Goal: Task Accomplishment & Management: Use online tool/utility

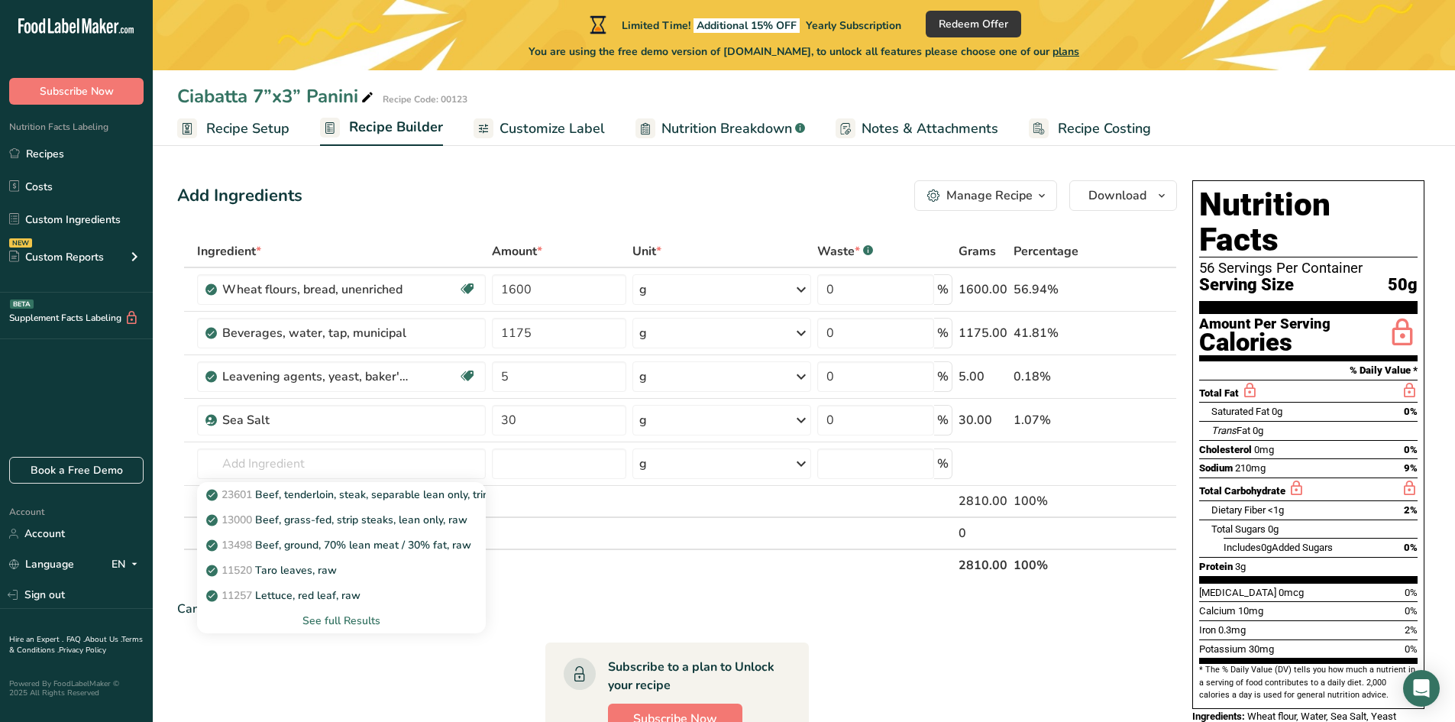
click at [601, 604] on div "Can't find your ingredient? Add your own ingredient" at bounding box center [677, 609] width 1000 height 18
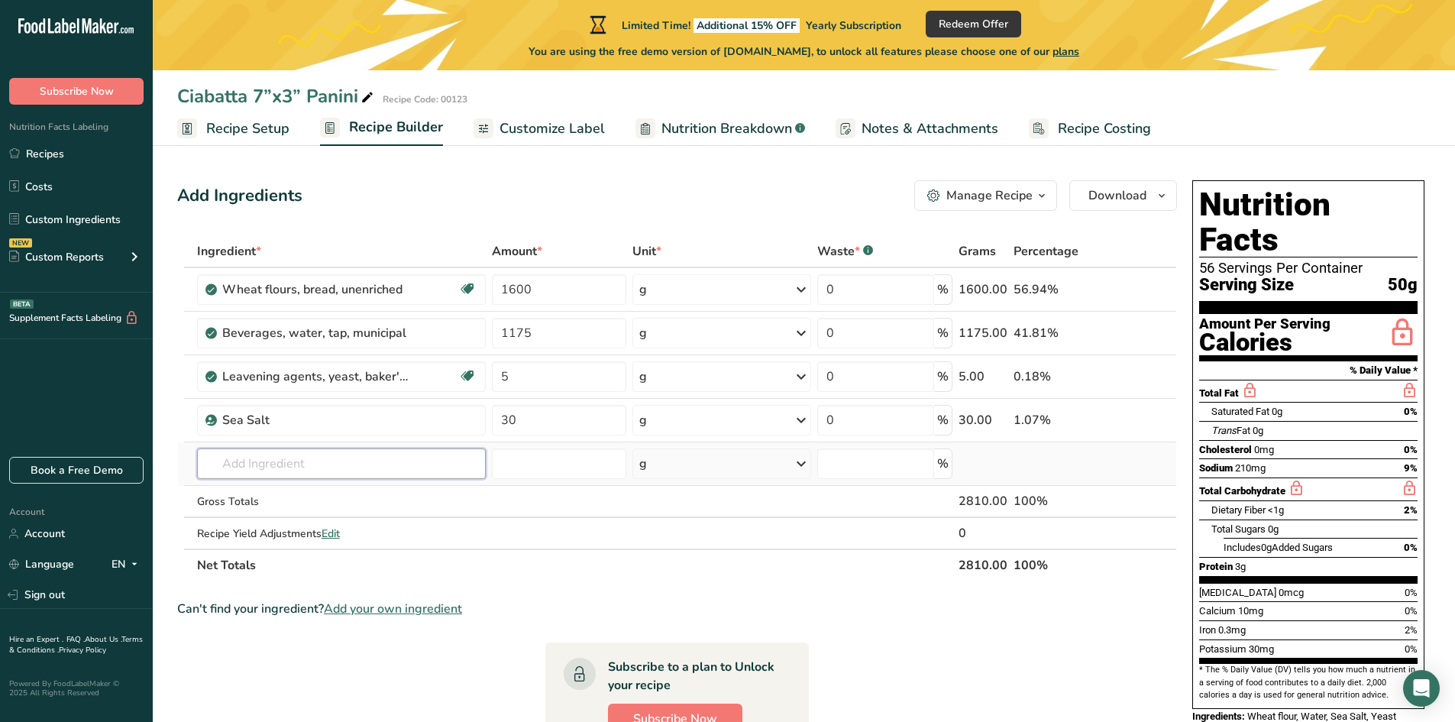
click at [235, 461] on input "text" at bounding box center [341, 463] width 289 height 31
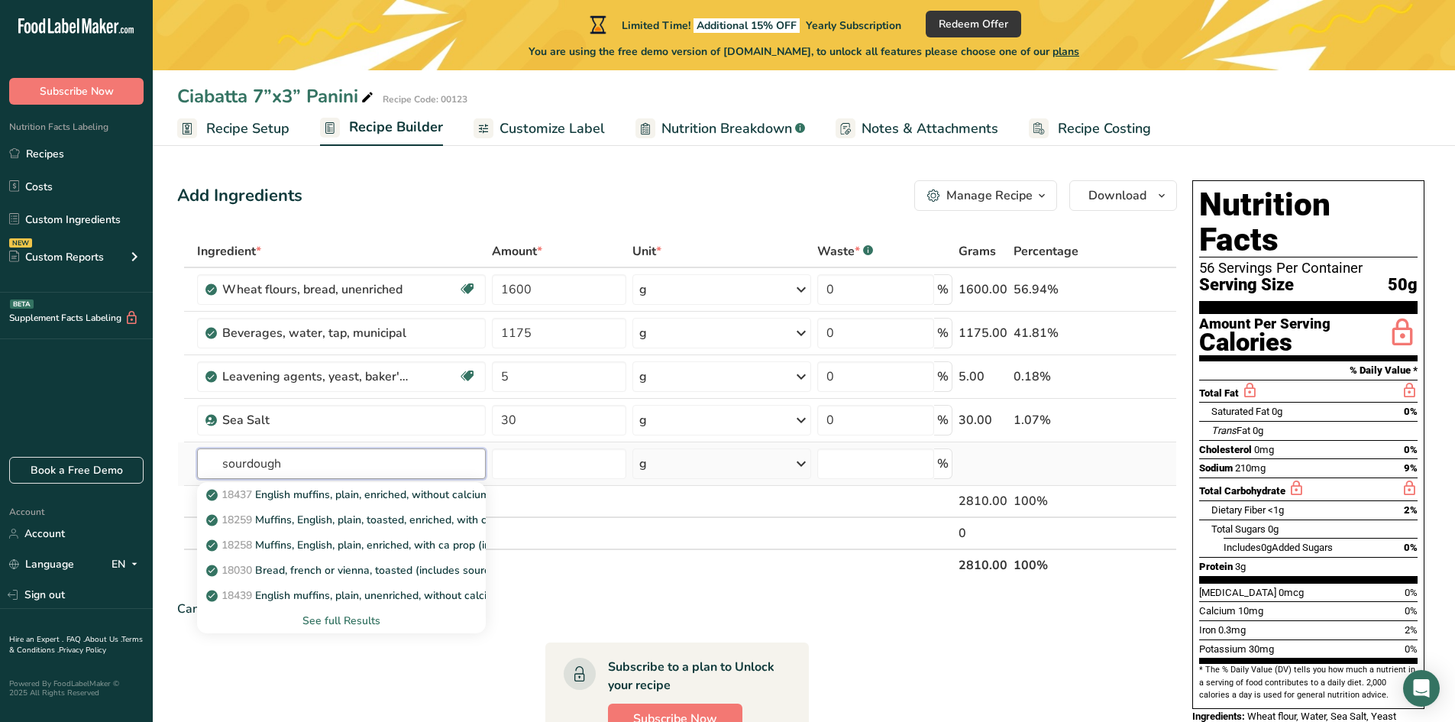
type input "sourdough"
click at [327, 613] on div "See full Results" at bounding box center [341, 621] width 264 height 16
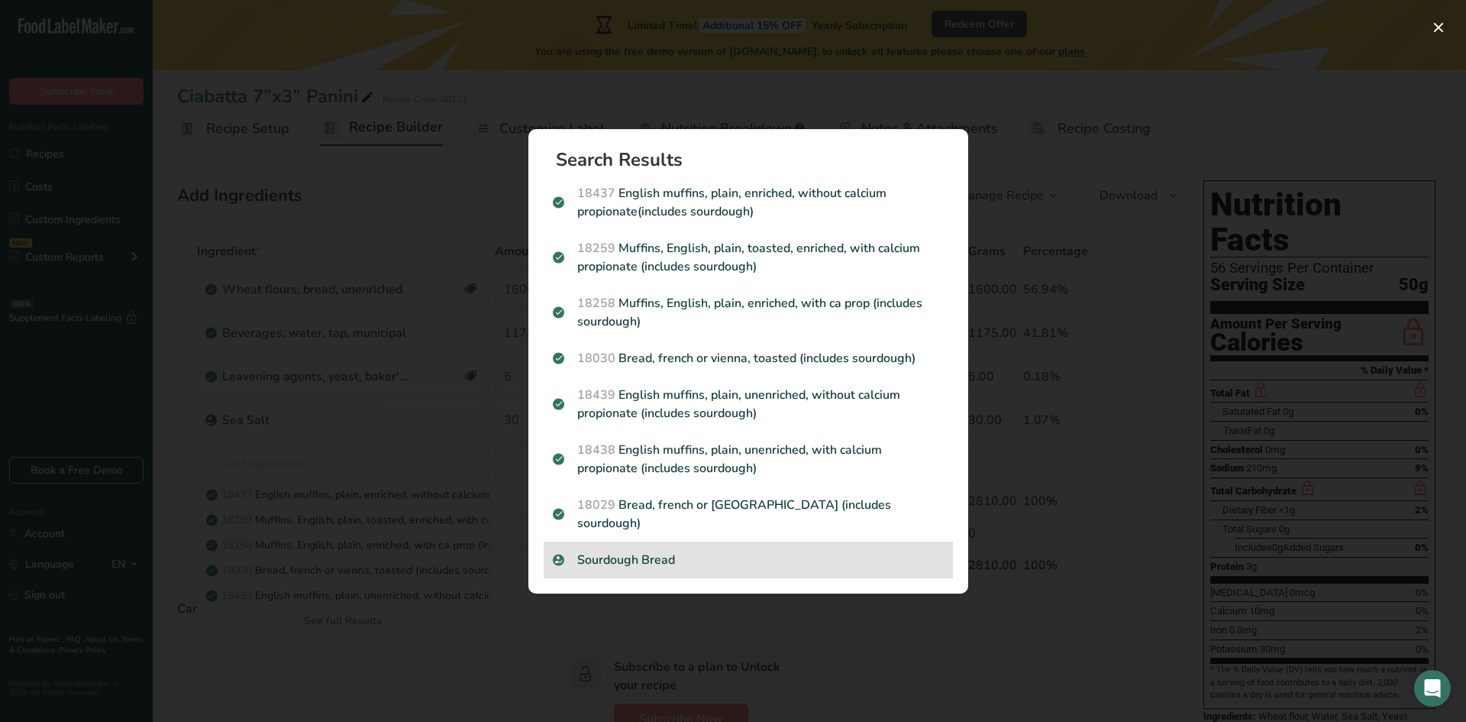
click at [697, 561] on div "Sourdough Bread" at bounding box center [748, 559] width 409 height 37
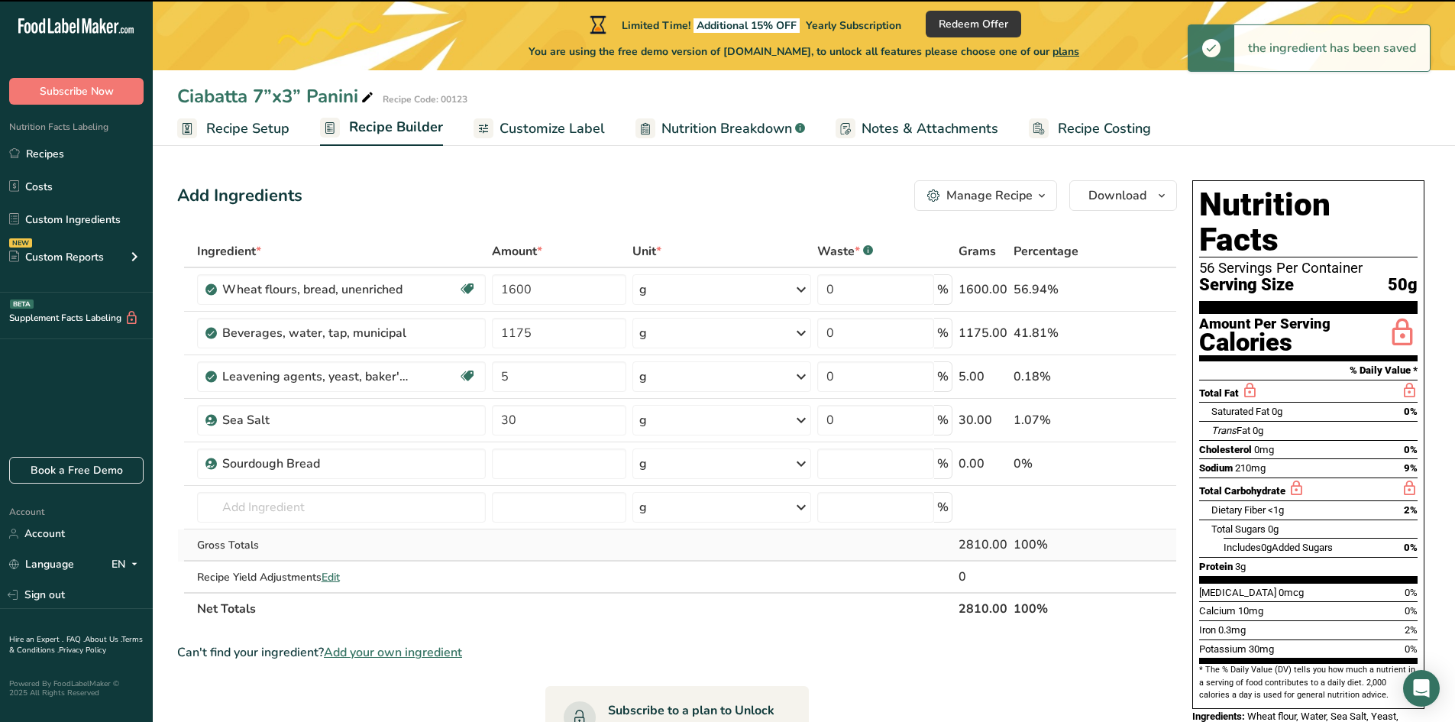
type input "0"
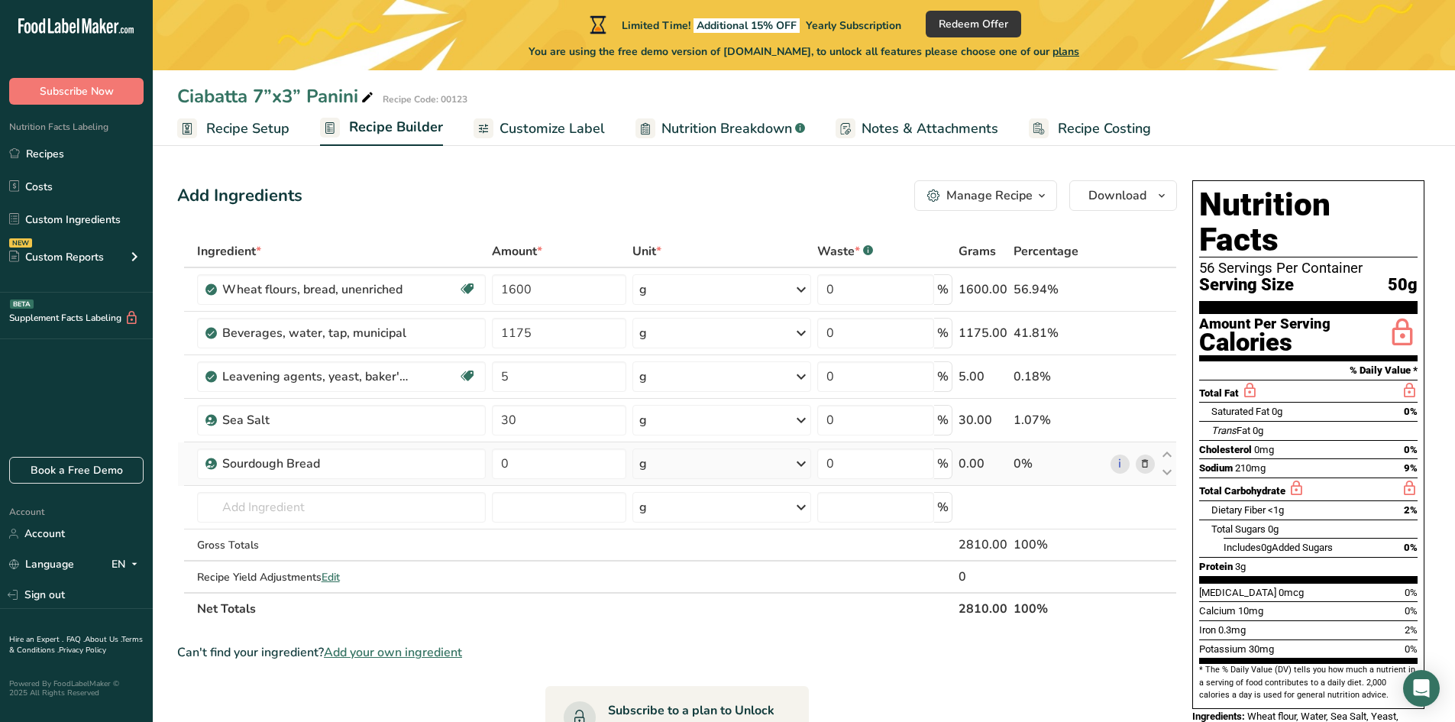
click at [1149, 465] on icon at bounding box center [1145, 464] width 11 height 16
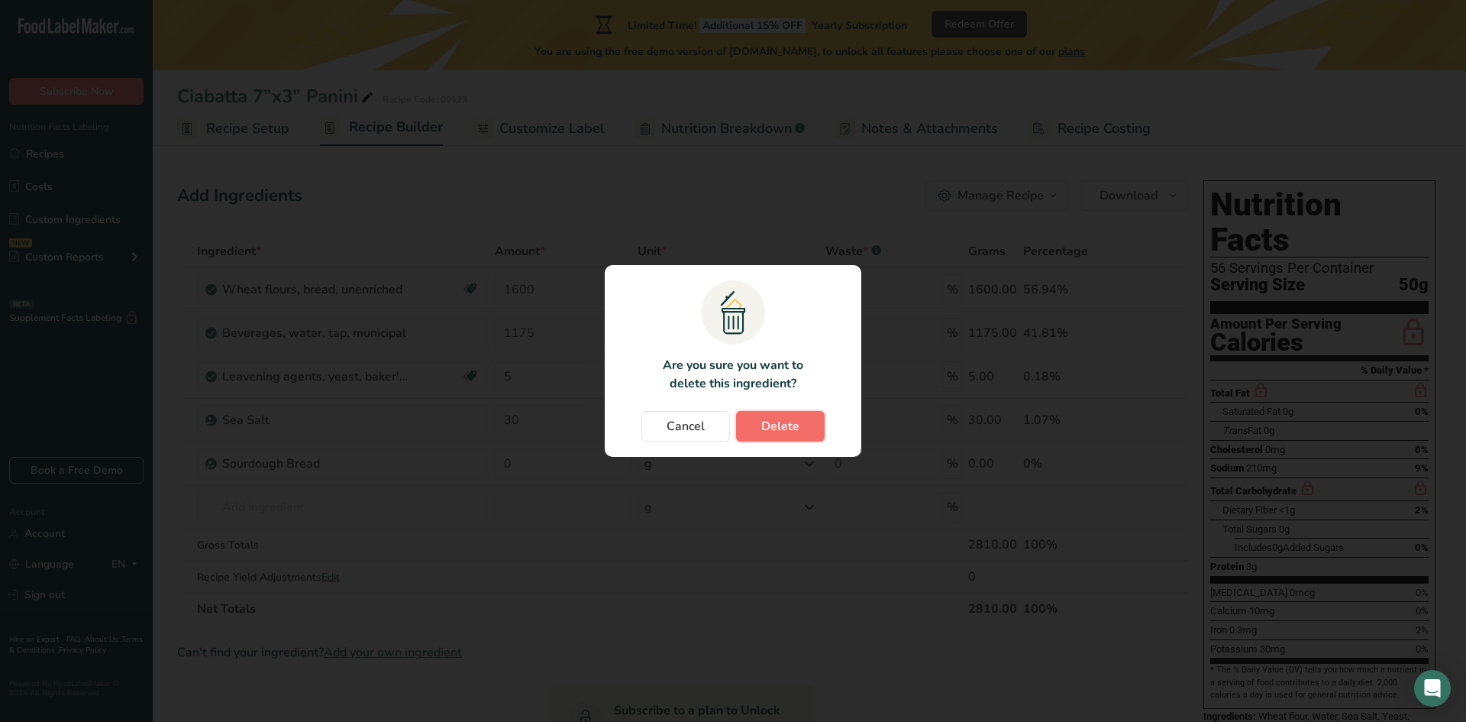
click at [811, 430] on button "Delete" at bounding box center [780, 426] width 89 height 31
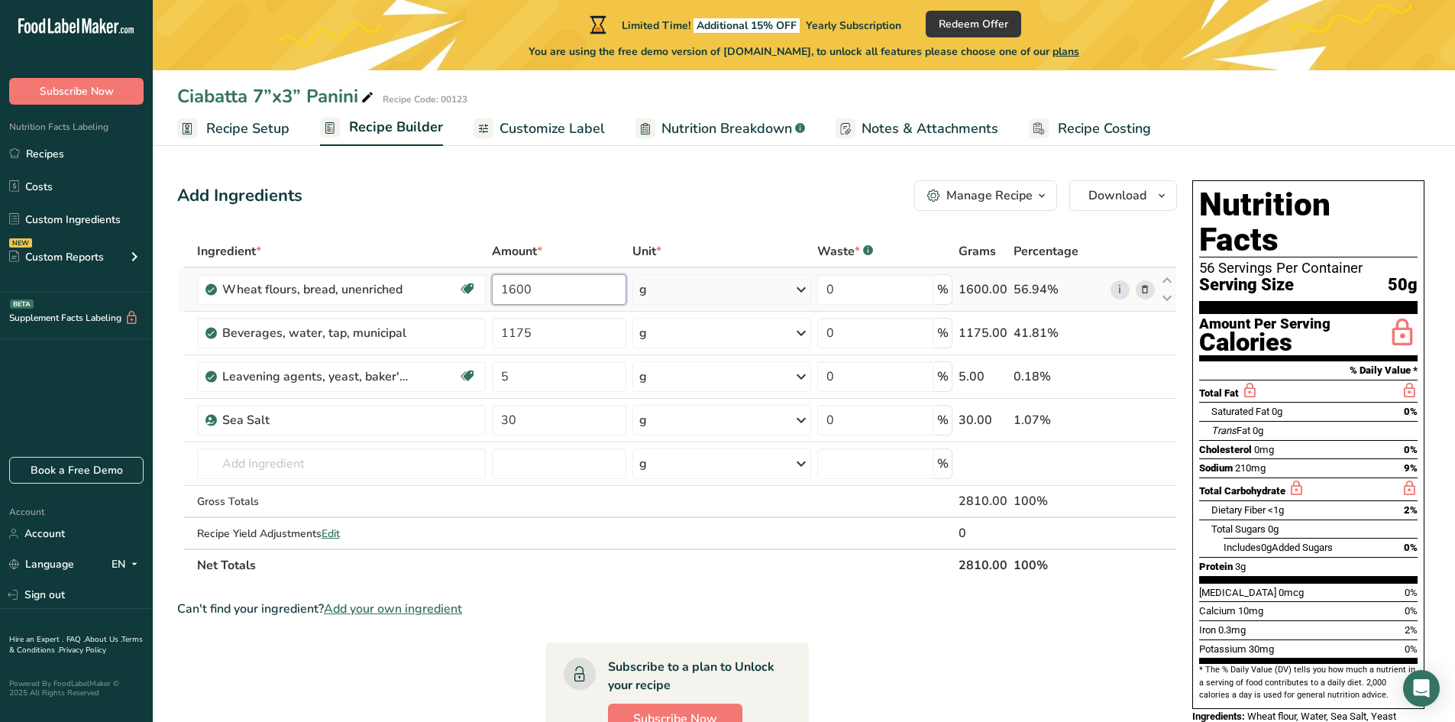
drag, startPoint x: 541, startPoint y: 289, endPoint x: 491, endPoint y: 293, distance: 49.8
click at [492, 293] on input "1600" at bounding box center [559, 289] width 135 height 31
type input "800"
click at [558, 331] on div "Ingredient * Amount * Unit * Waste * .a-a{fill:#347362;}.b-a{fill:#fff;} Grams …" at bounding box center [677, 408] width 1000 height 346
type input "1"
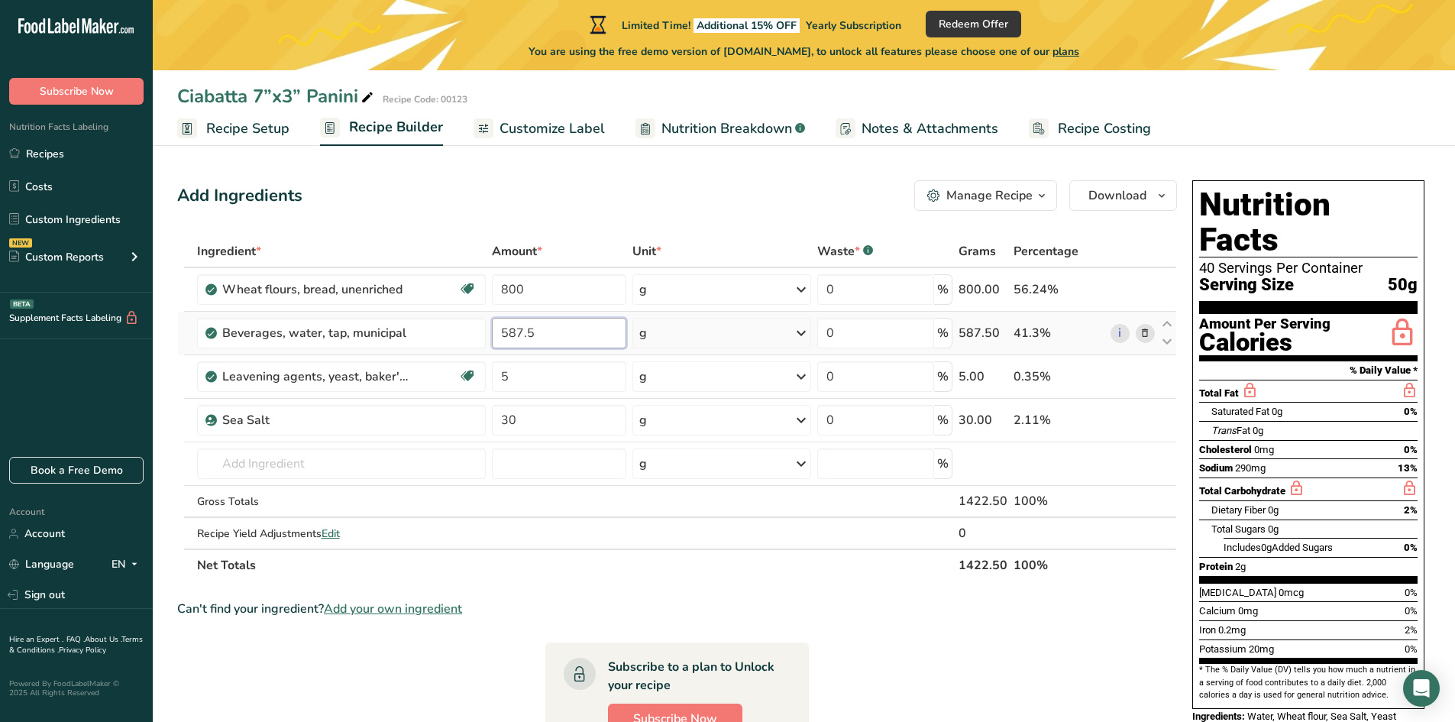
type input "587.5"
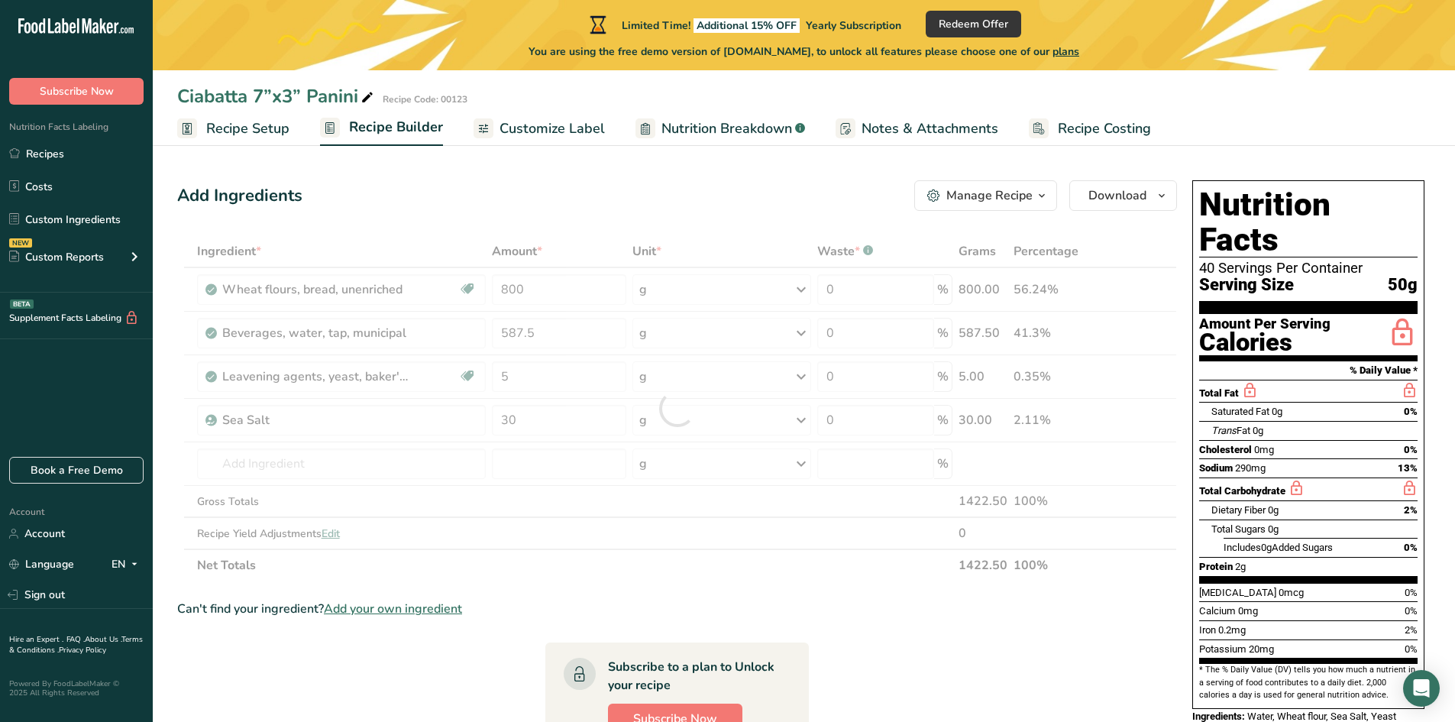
click at [903, 632] on section "Ingredient * Amount * Unit * Waste * .a-a{fill:#347362;}.b-a{fill:#fff;} Grams …" at bounding box center [677, 611] width 1000 height 753
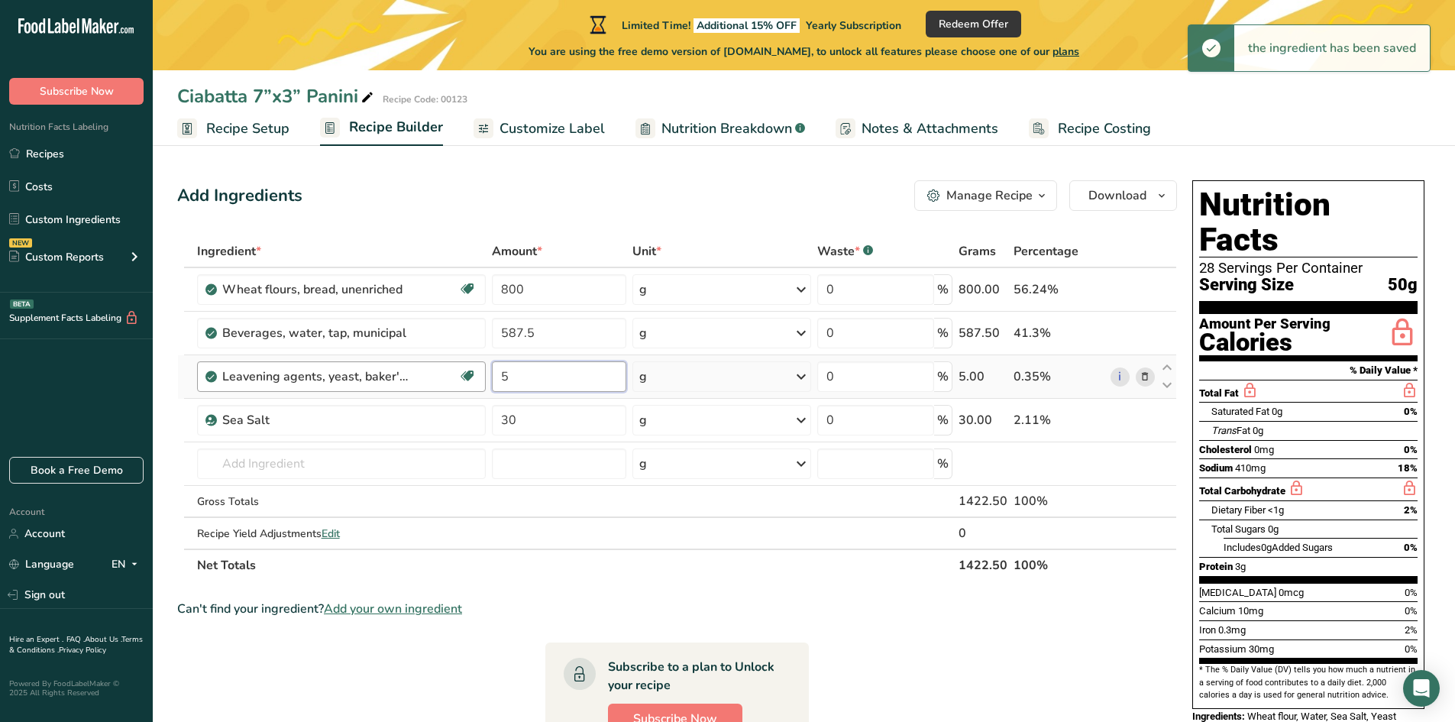
drag, startPoint x: 533, startPoint y: 377, endPoint x: 436, endPoint y: 377, distance: 97.0
click at [439, 377] on tr "Leavening agents, yeast, [PERSON_NAME], compressed Dairy free Gluten free Vegan…" at bounding box center [677, 377] width 998 height 44
type input "2.5"
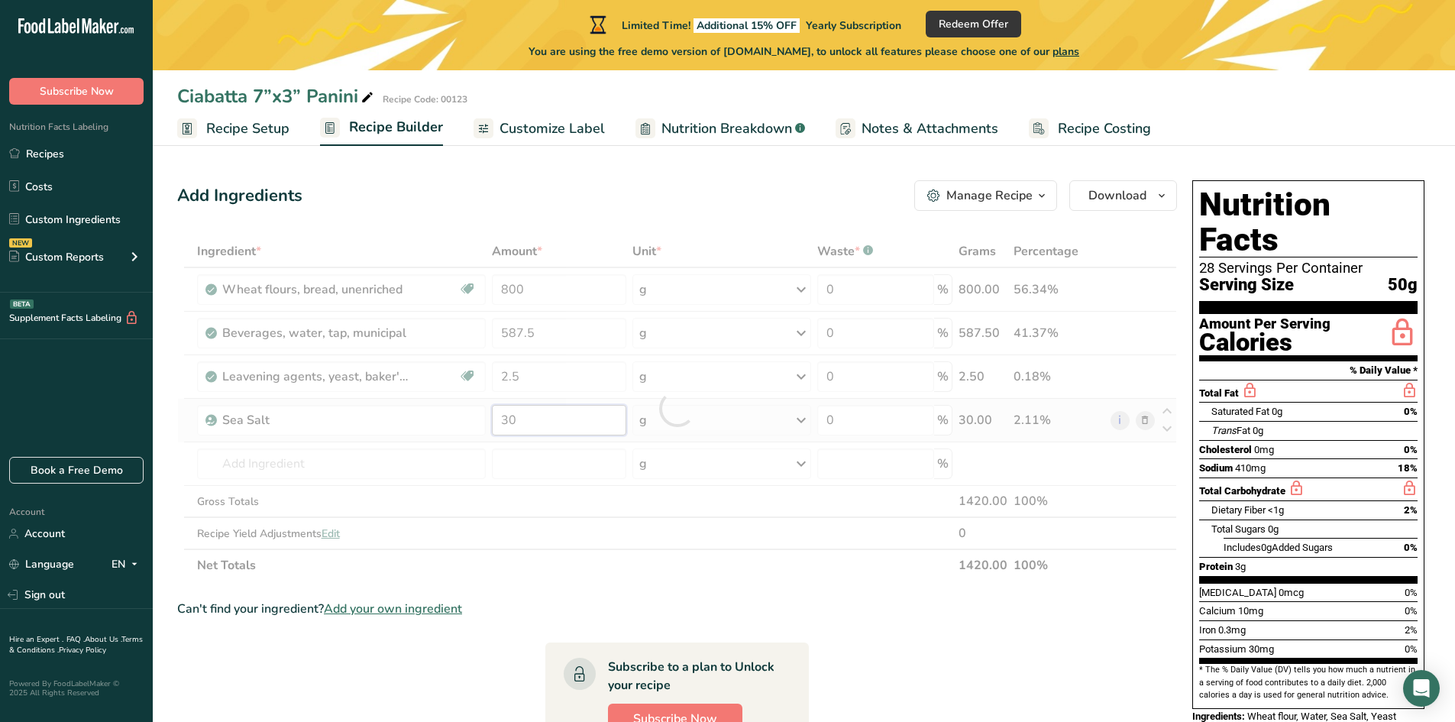
click at [517, 421] on div "Ingredient * Amount * Unit * Waste * .a-a{fill:#347362;}.b-a{fill:#fff;} Grams …" at bounding box center [677, 408] width 1000 height 346
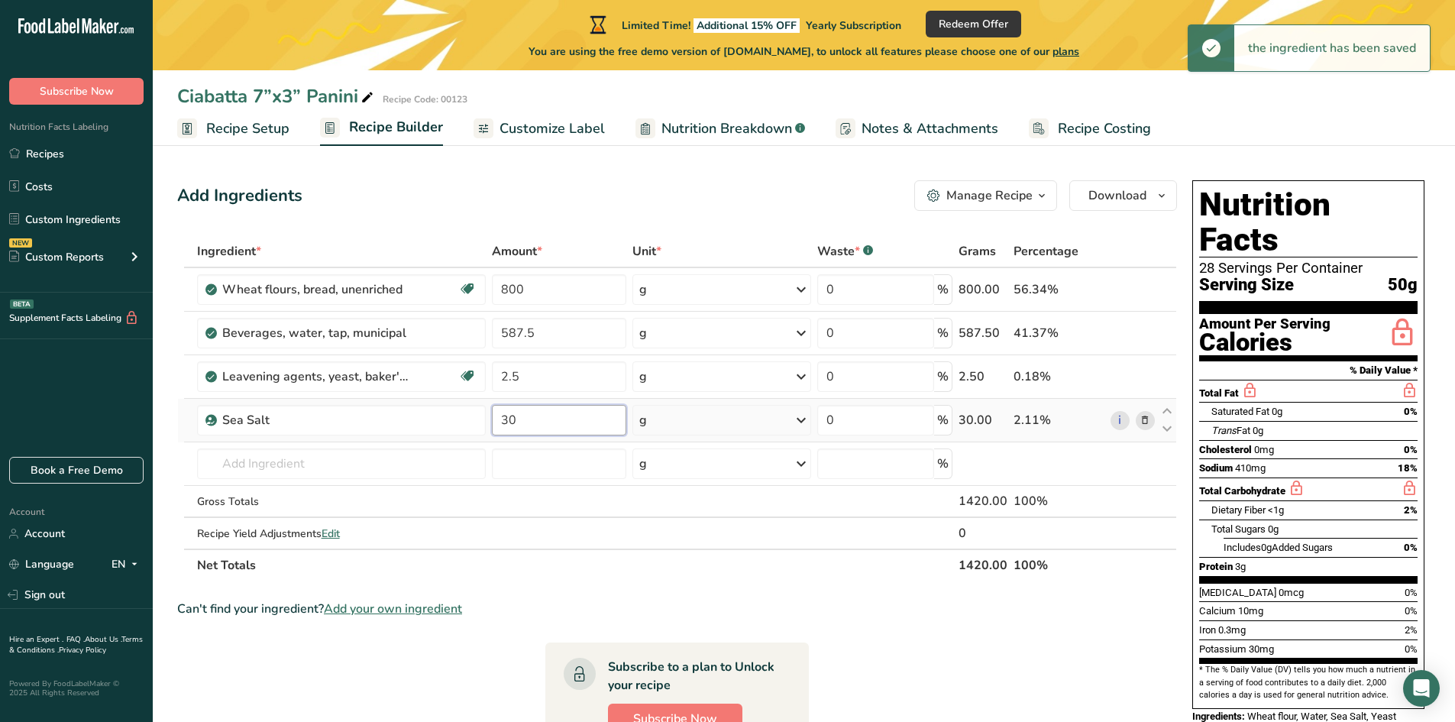
drag, startPoint x: 529, startPoint y: 424, endPoint x: 487, endPoint y: 435, distance: 44.3
click at [487, 435] on tr "Sea Salt 30 g Weight Units g kg mg See more Volume Units l Volume units require…" at bounding box center [677, 421] width 998 height 44
type input "15"
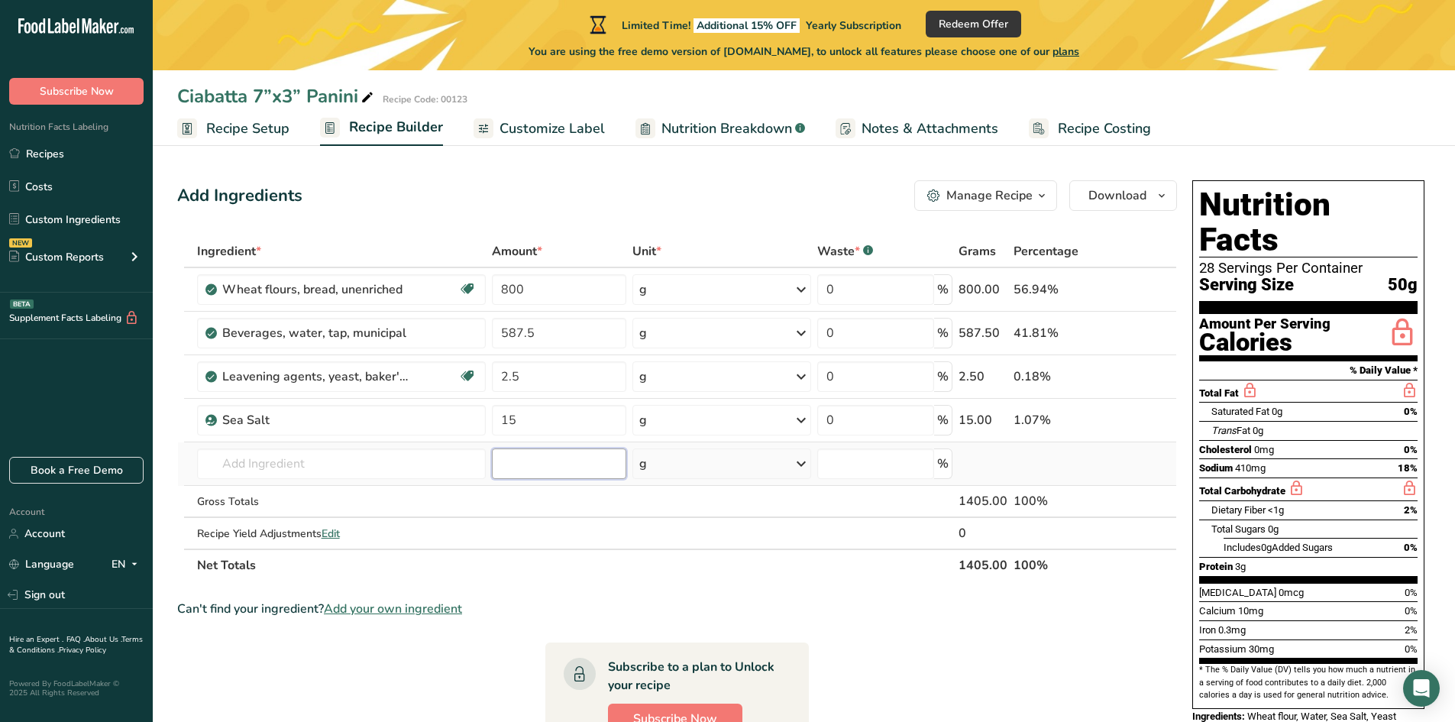
click at [519, 471] on div "Ingredient * Amount * Unit * Waste * .a-a{fill:#347362;}.b-a{fill:#fff;} Grams …" at bounding box center [677, 408] width 1000 height 346
type input "95"
click at [383, 458] on input "text" at bounding box center [341, 463] width 289 height 31
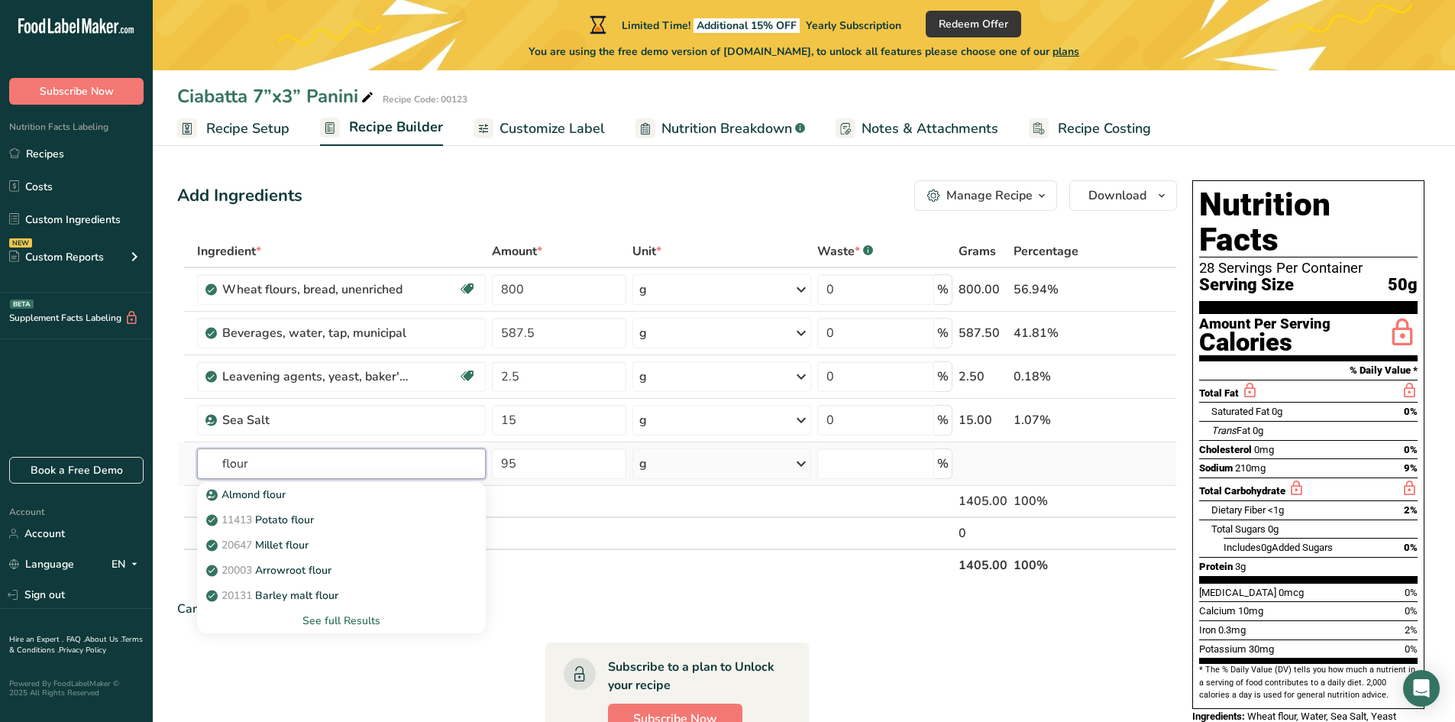
type input "flour"
click at [327, 618] on div "See full Results" at bounding box center [341, 621] width 264 height 16
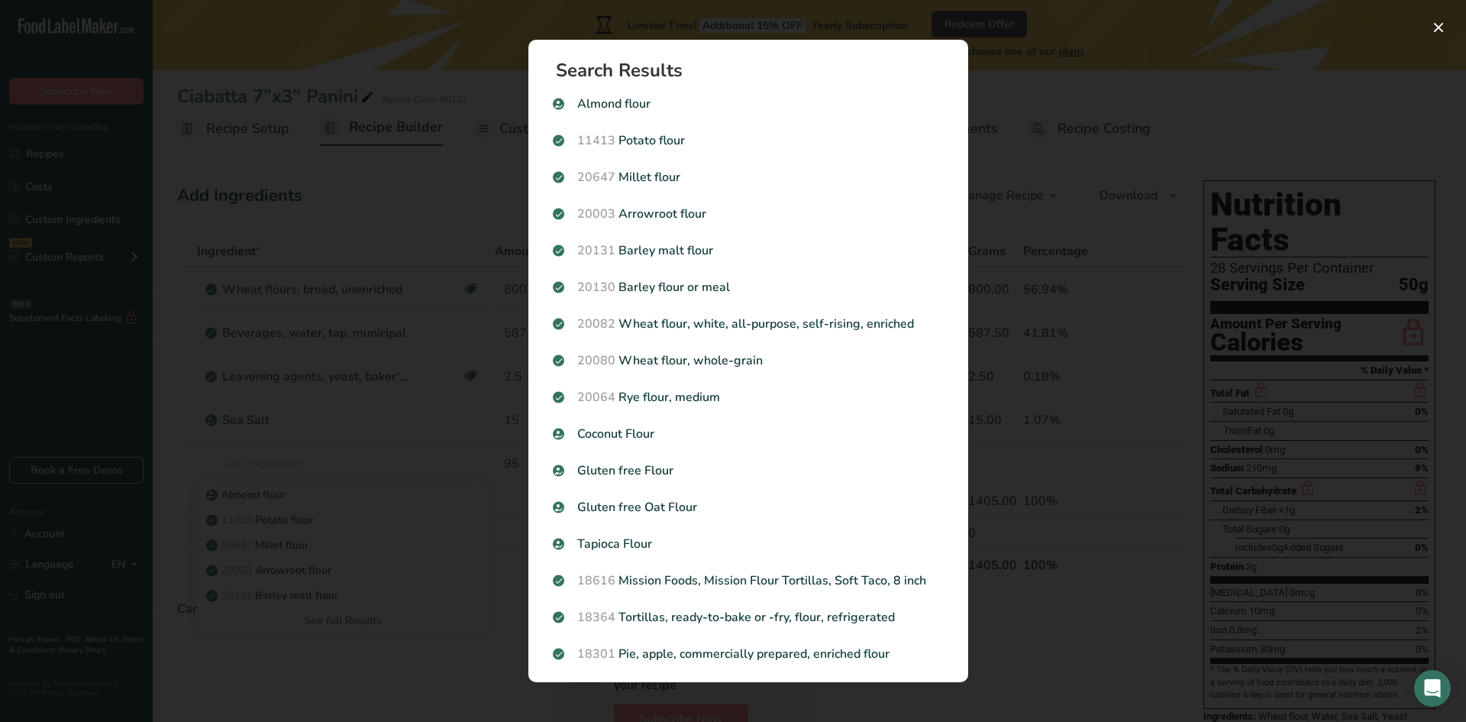
drag, startPoint x: 1168, startPoint y: 8, endPoint x: 1104, endPoint y: 40, distance: 71.0
click at [1166, 8] on div "Search results modal" at bounding box center [733, 361] width 1466 height 722
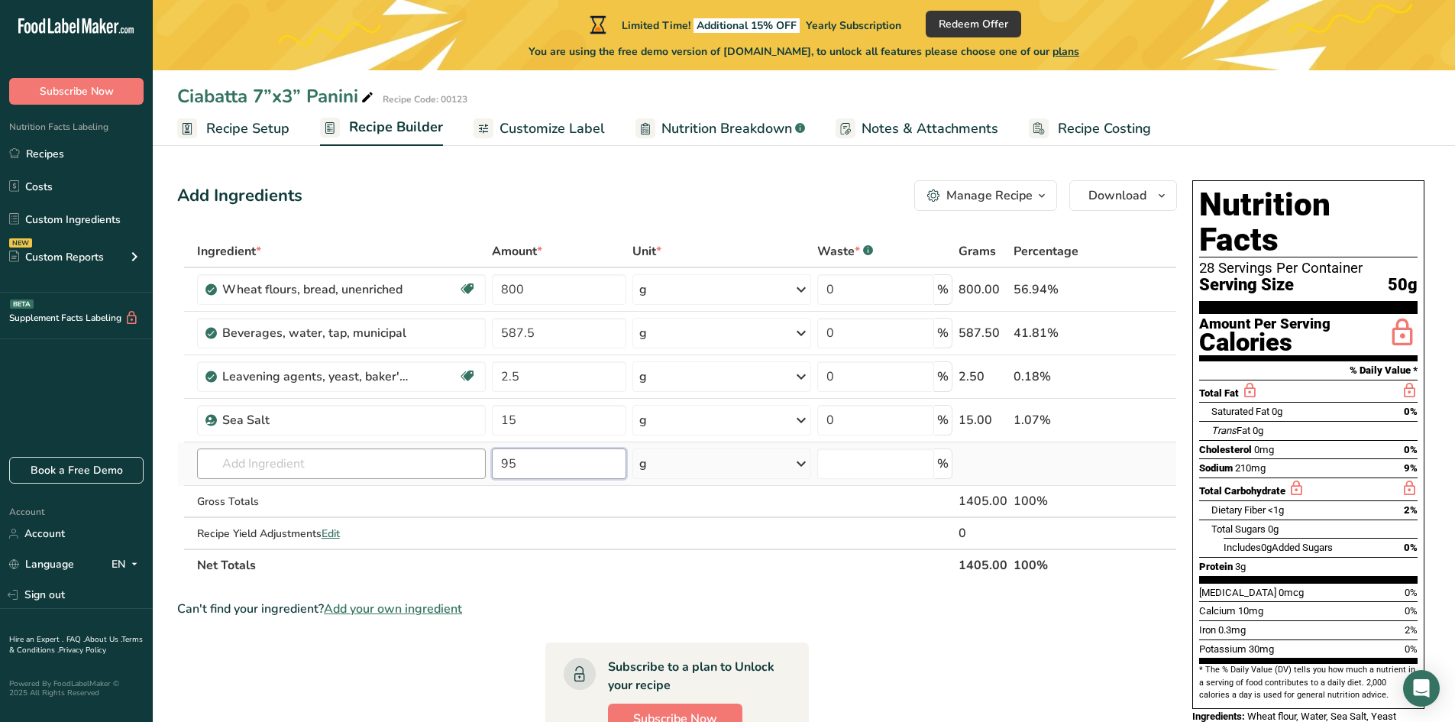
drag, startPoint x: 520, startPoint y: 457, endPoint x: 452, endPoint y: 463, distance: 68.2
click at [452, 463] on tr "Almond flour 11413 Potato flour 20647 Millet flour 20003 Arrowroot flour 20131 …" at bounding box center [677, 464] width 998 height 44
drag, startPoint x: 544, startPoint y: 291, endPoint x: 506, endPoint y: 294, distance: 37.5
click at [506, 294] on input "800" at bounding box center [559, 289] width 135 height 31
type input "895"
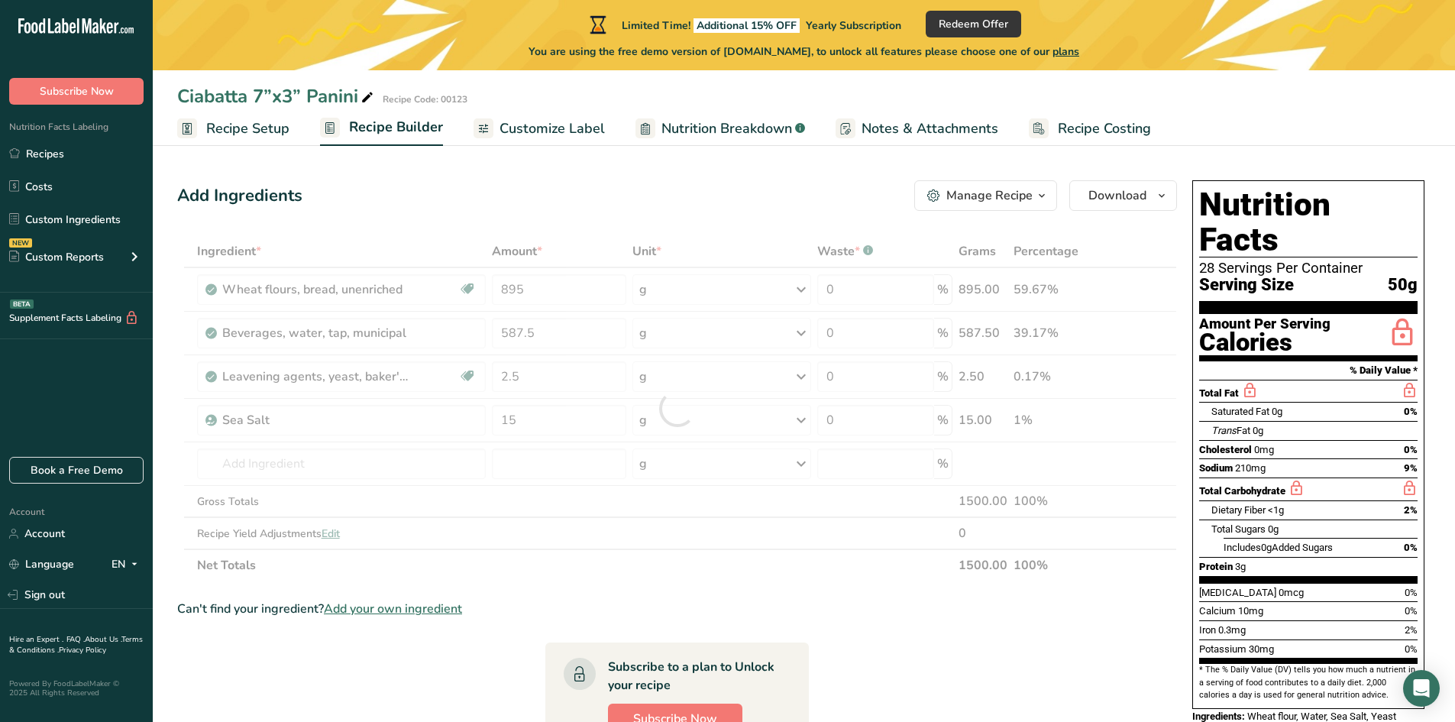
click at [1029, 617] on div "Can't find your ingredient? Add your own ingredient" at bounding box center [677, 609] width 1000 height 18
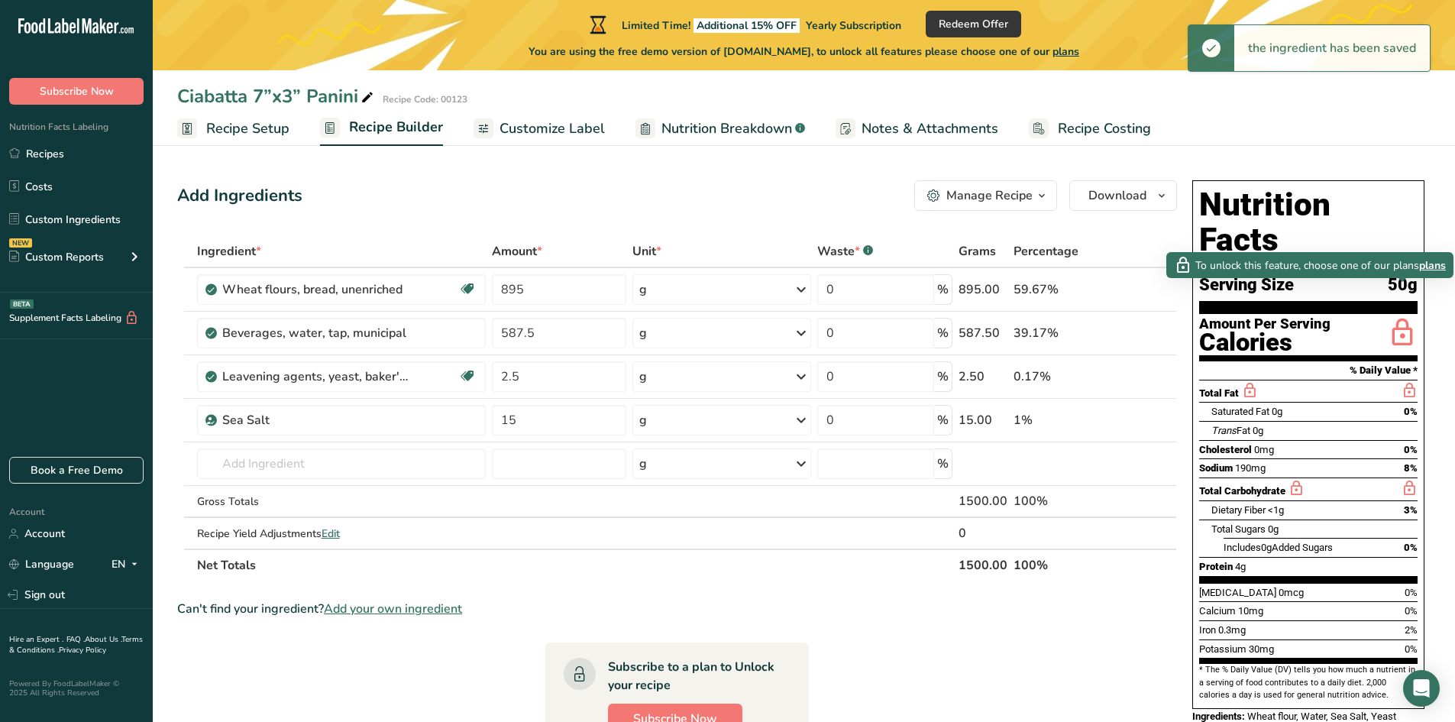
click at [1395, 315] on icon at bounding box center [1402, 333] width 31 height 36
click at [1440, 269] on span "plans" at bounding box center [1432, 265] width 27 height 16
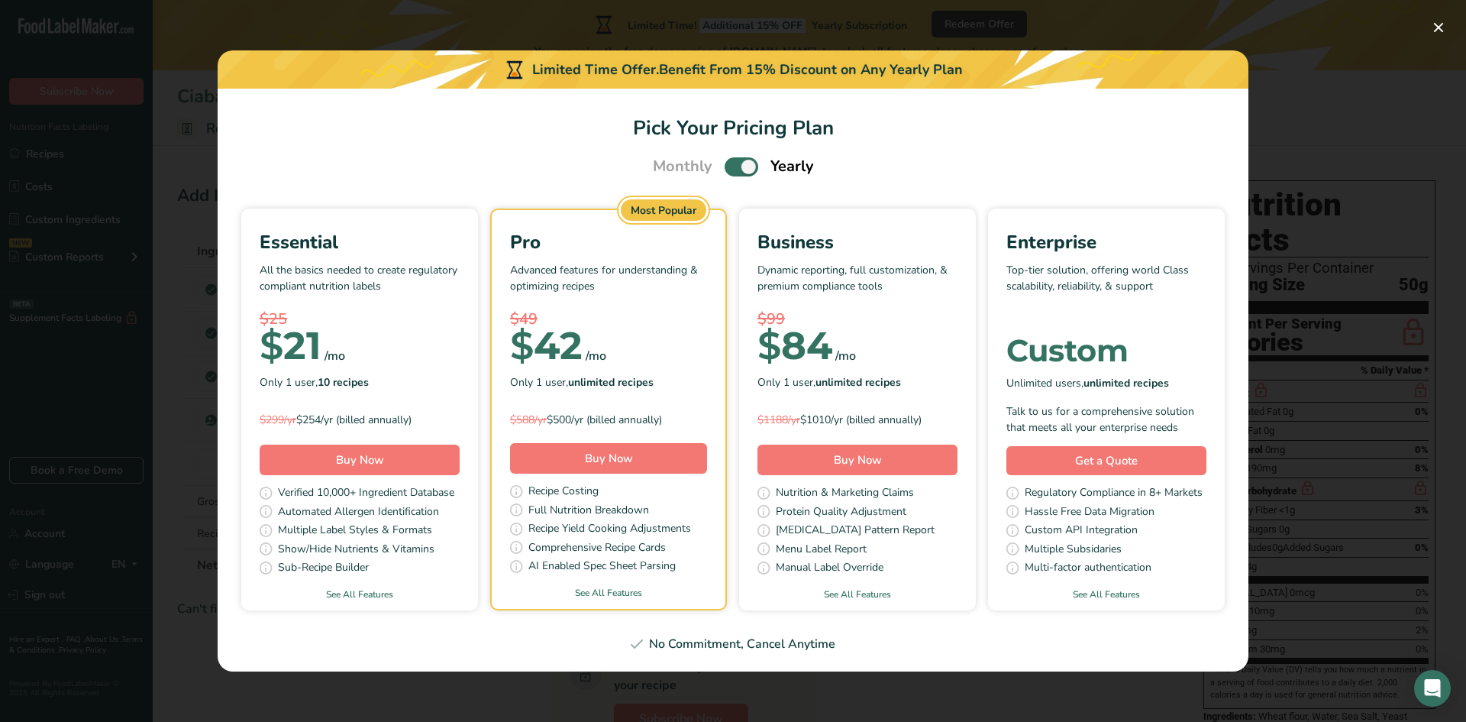
click at [747, 163] on span "Pick Your Pricing Plan Modal" at bounding box center [742, 166] width 34 height 19
click at [735, 163] on input "Pick Your Pricing Plan Modal" at bounding box center [730, 167] width 10 height 10
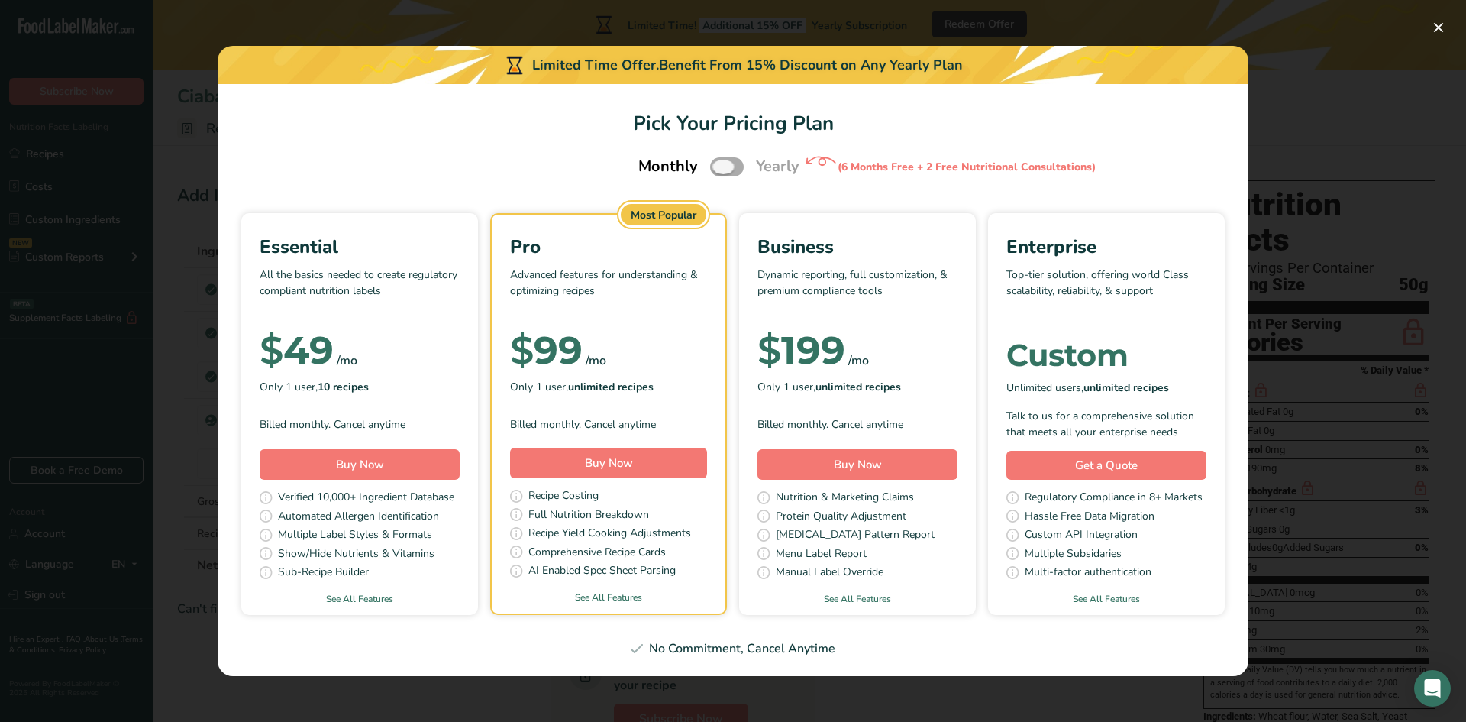
click at [725, 171] on span "Pick Your Pricing Plan Modal" at bounding box center [727, 166] width 34 height 19
click at [720, 171] on input "Pick Your Pricing Plan Modal" at bounding box center [715, 167] width 10 height 10
checkbox input "true"
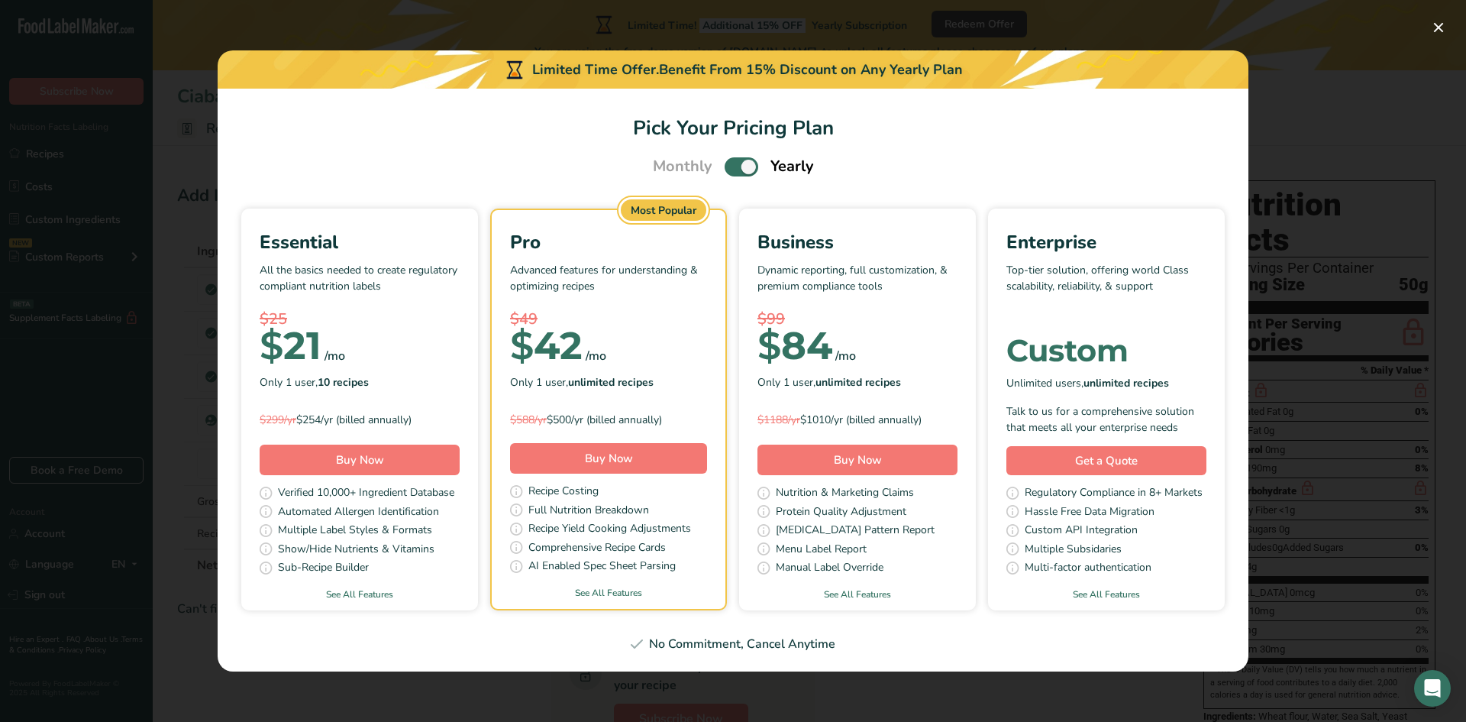
click at [1449, 40] on div "Pick Your Pricing Plan Modal" at bounding box center [733, 361] width 1466 height 722
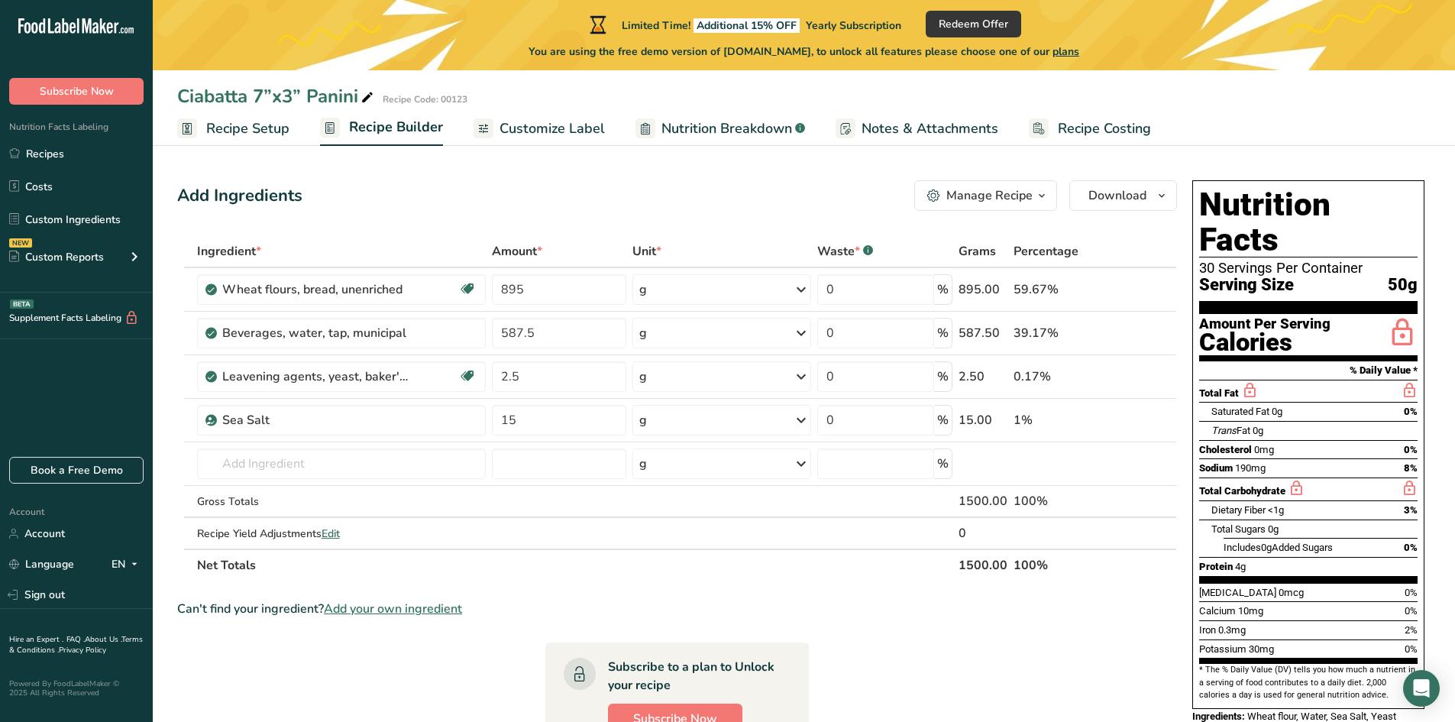
click at [1442, 26] on div "Limited Time! Additional 15% OFF Yearly Subscription Redeem Offer You are using…" at bounding box center [804, 35] width 1302 height 70
click at [537, 120] on span "Customize Label" at bounding box center [551, 128] width 105 height 21
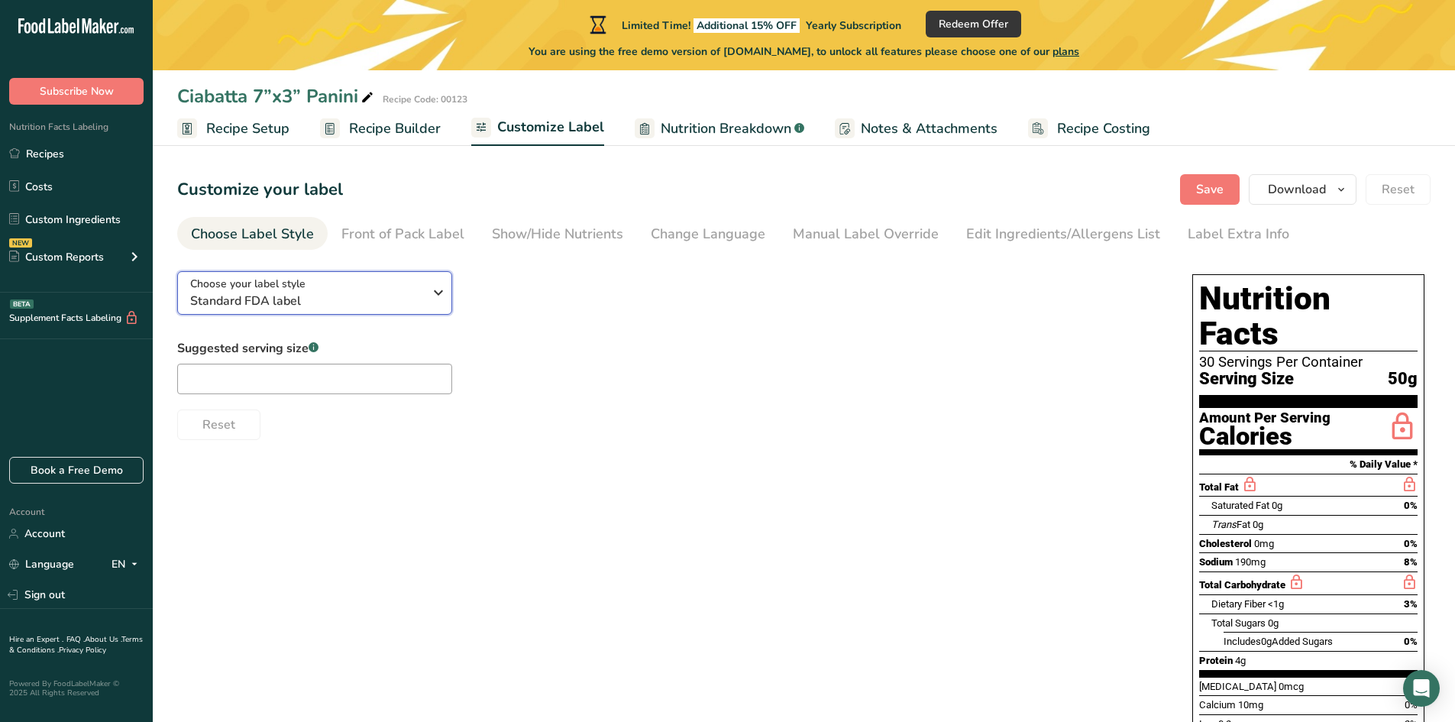
click at [352, 280] on div "Choose your label style Standard FDA label" at bounding box center [306, 293] width 233 height 34
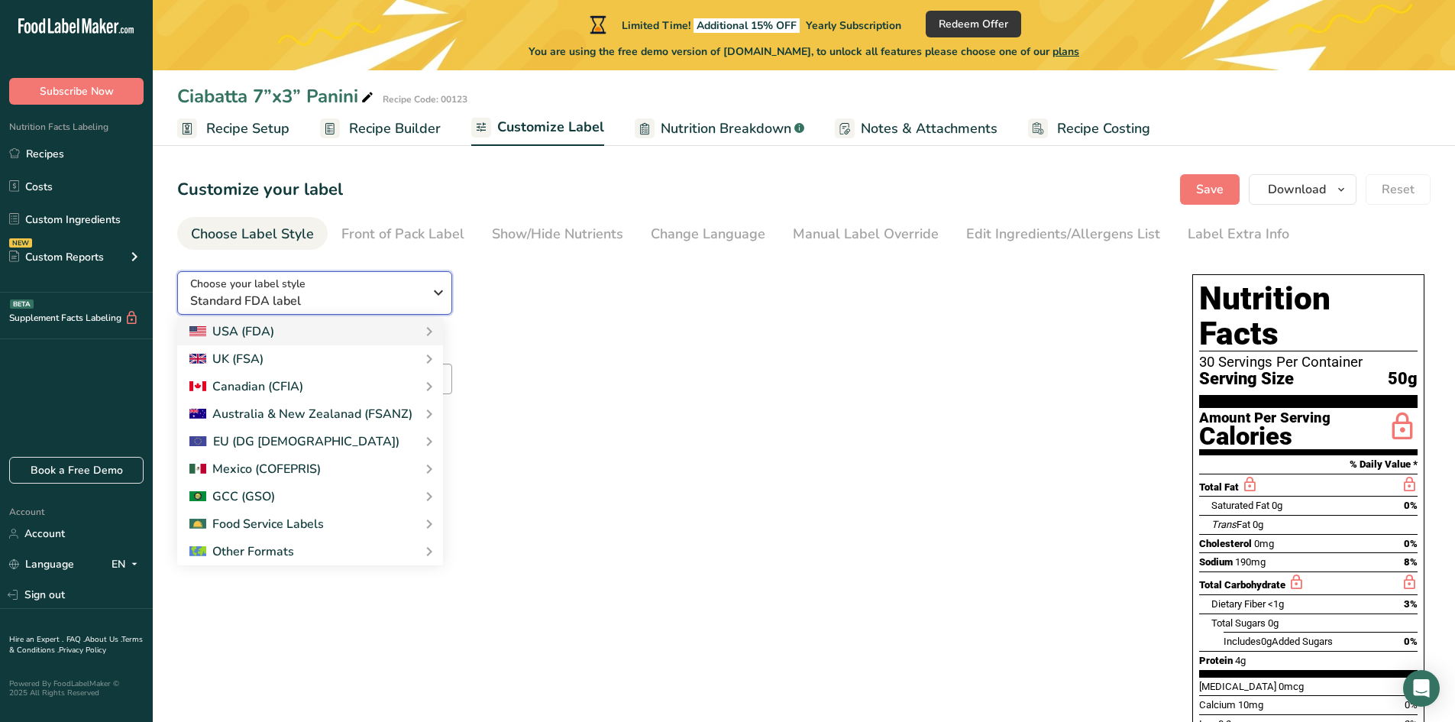
click at [349, 280] on div "Choose your label style Standard FDA label" at bounding box center [306, 293] width 233 height 34
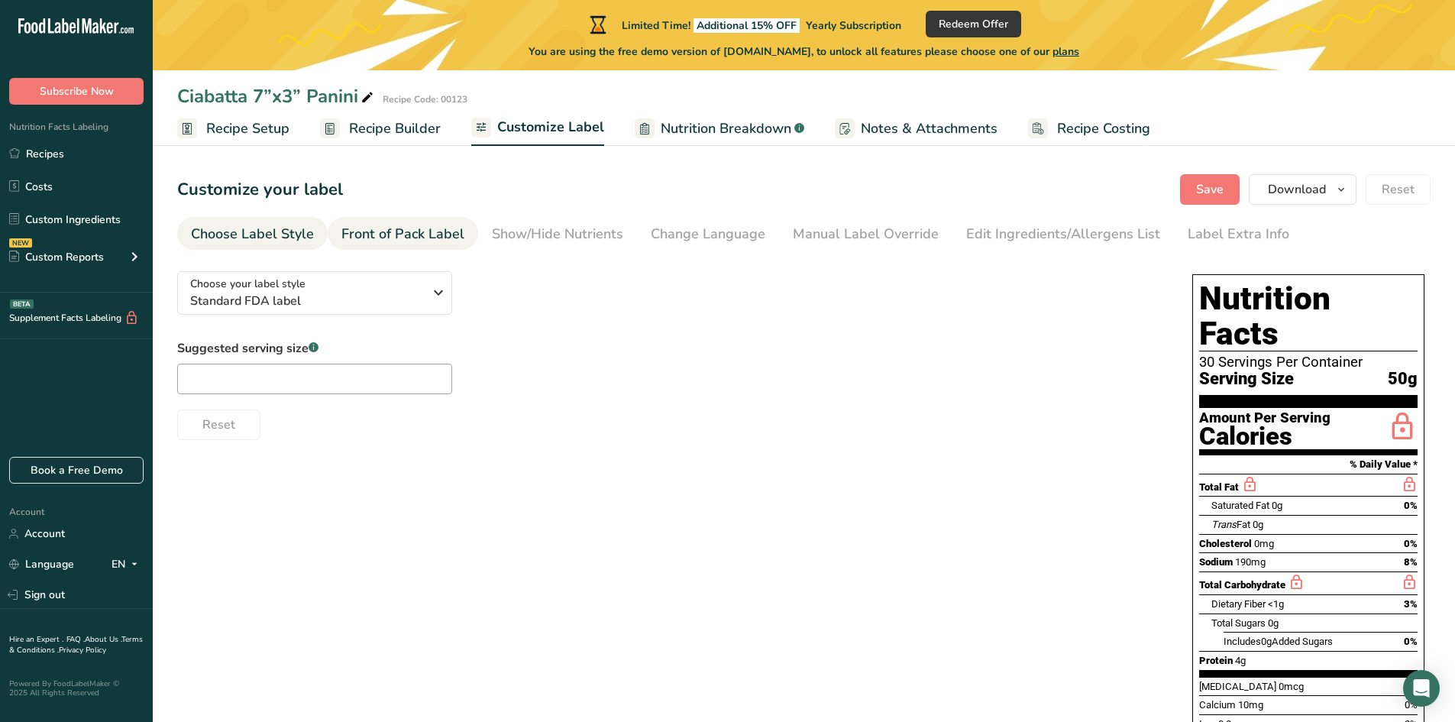
click at [404, 237] on div "Front of Pack Label" at bounding box center [402, 234] width 123 height 21
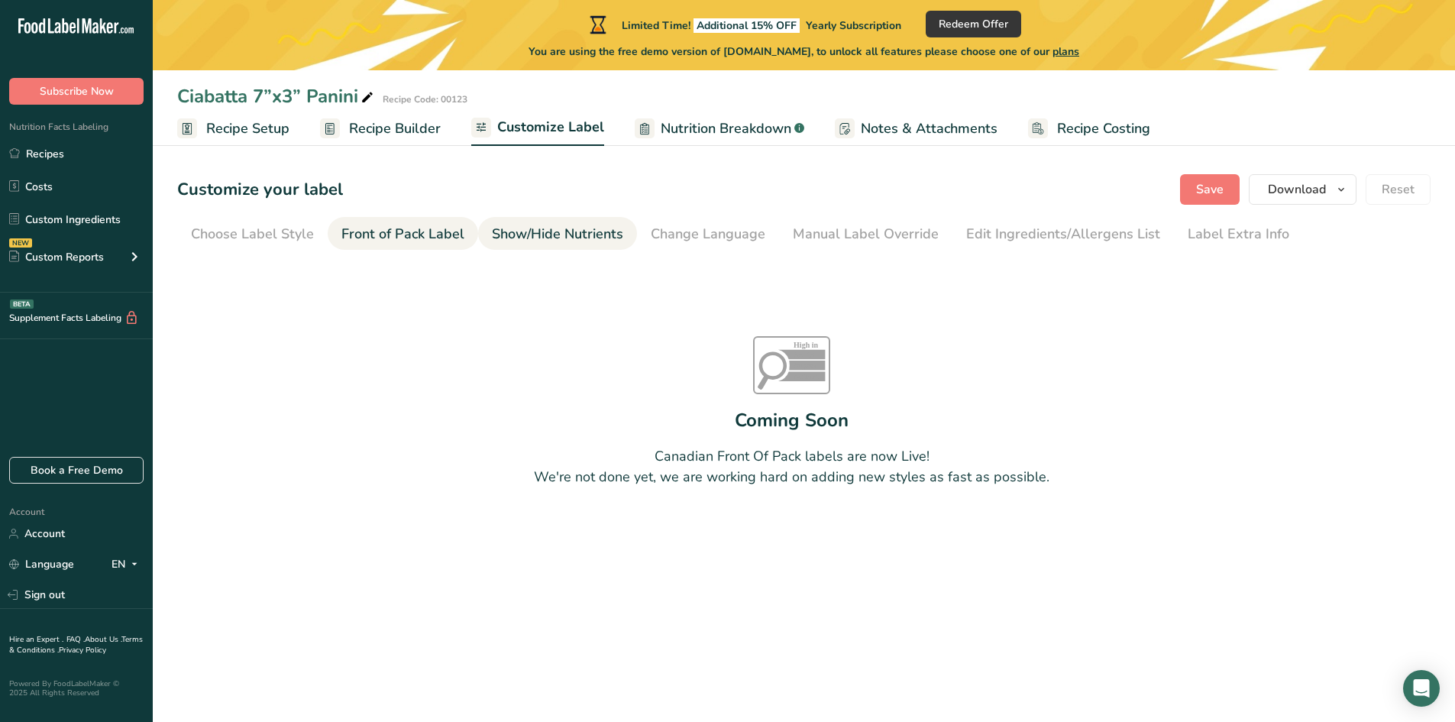
click at [501, 238] on div "Show/Hide Nutrients" at bounding box center [557, 234] width 131 height 21
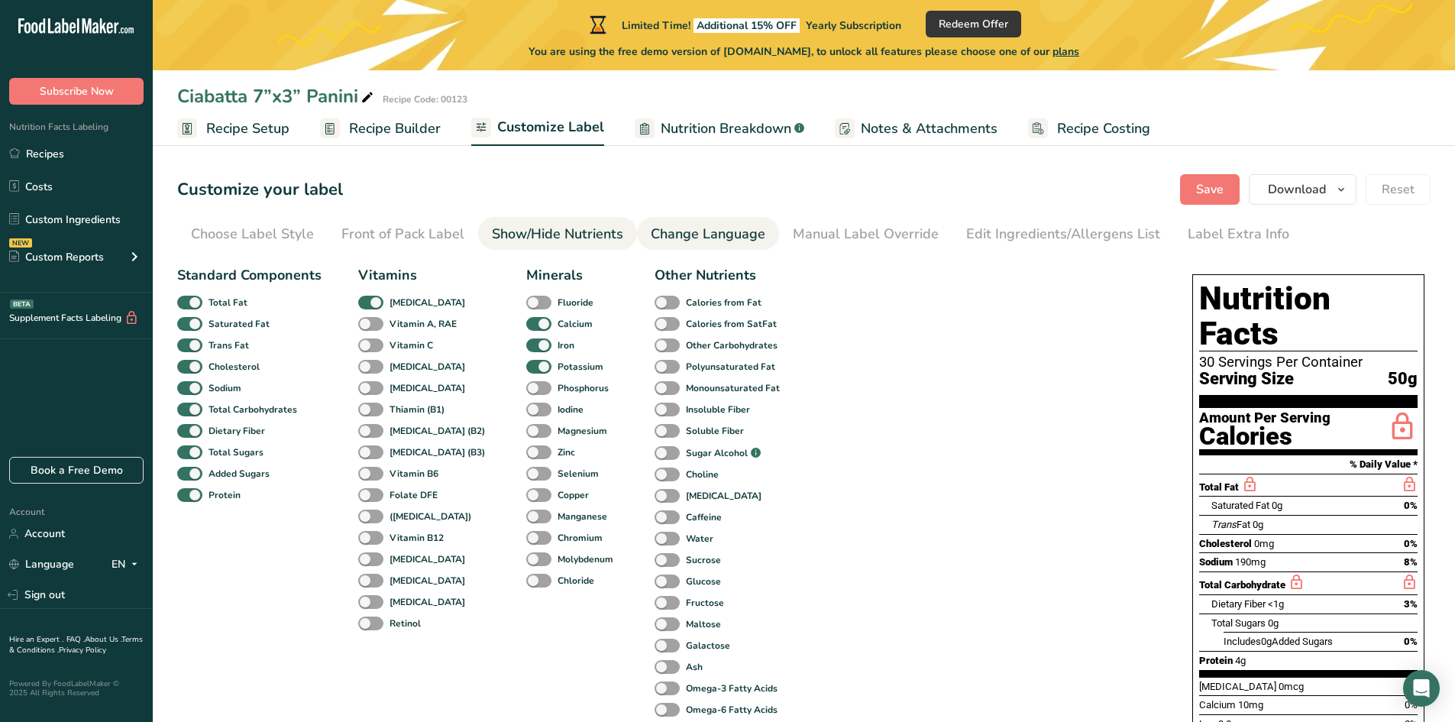
click at [706, 234] on div "Change Language" at bounding box center [708, 234] width 115 height 21
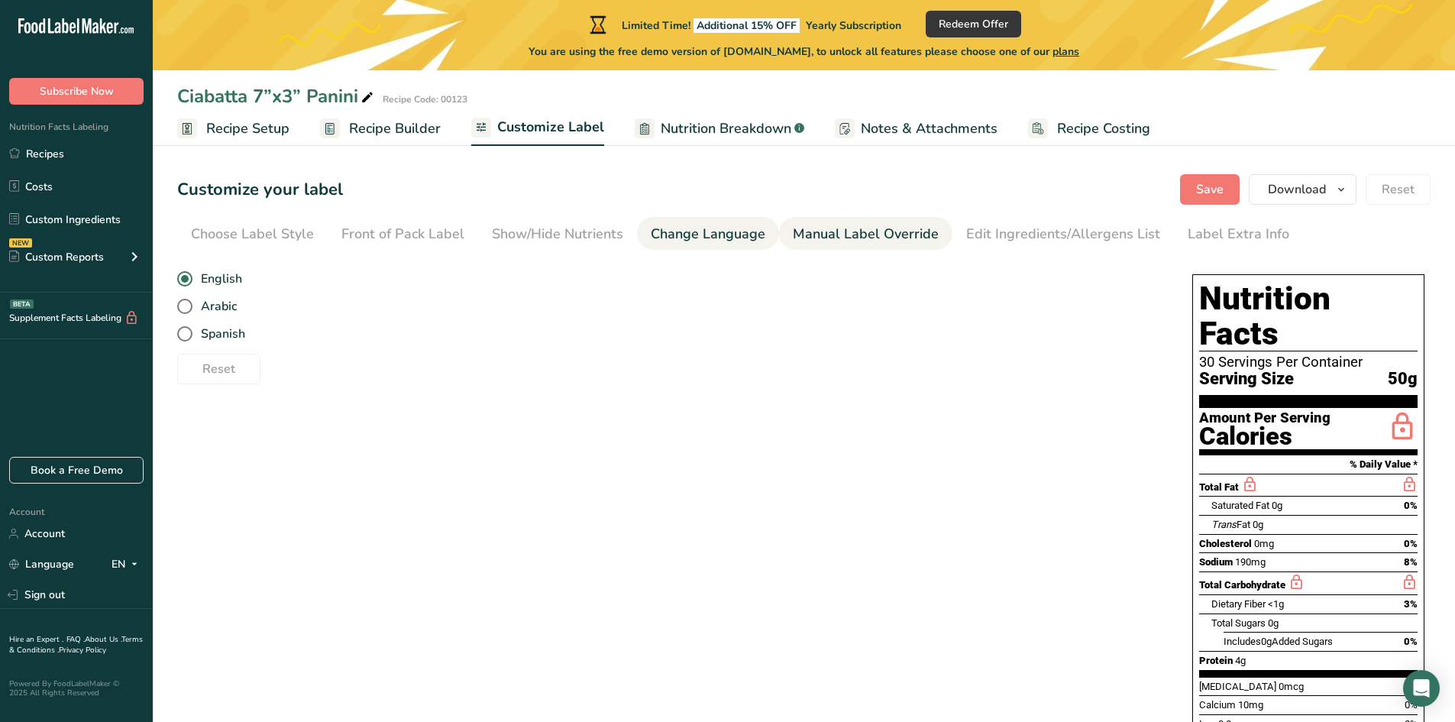
click at [845, 231] on div "Manual Label Override" at bounding box center [866, 234] width 146 height 21
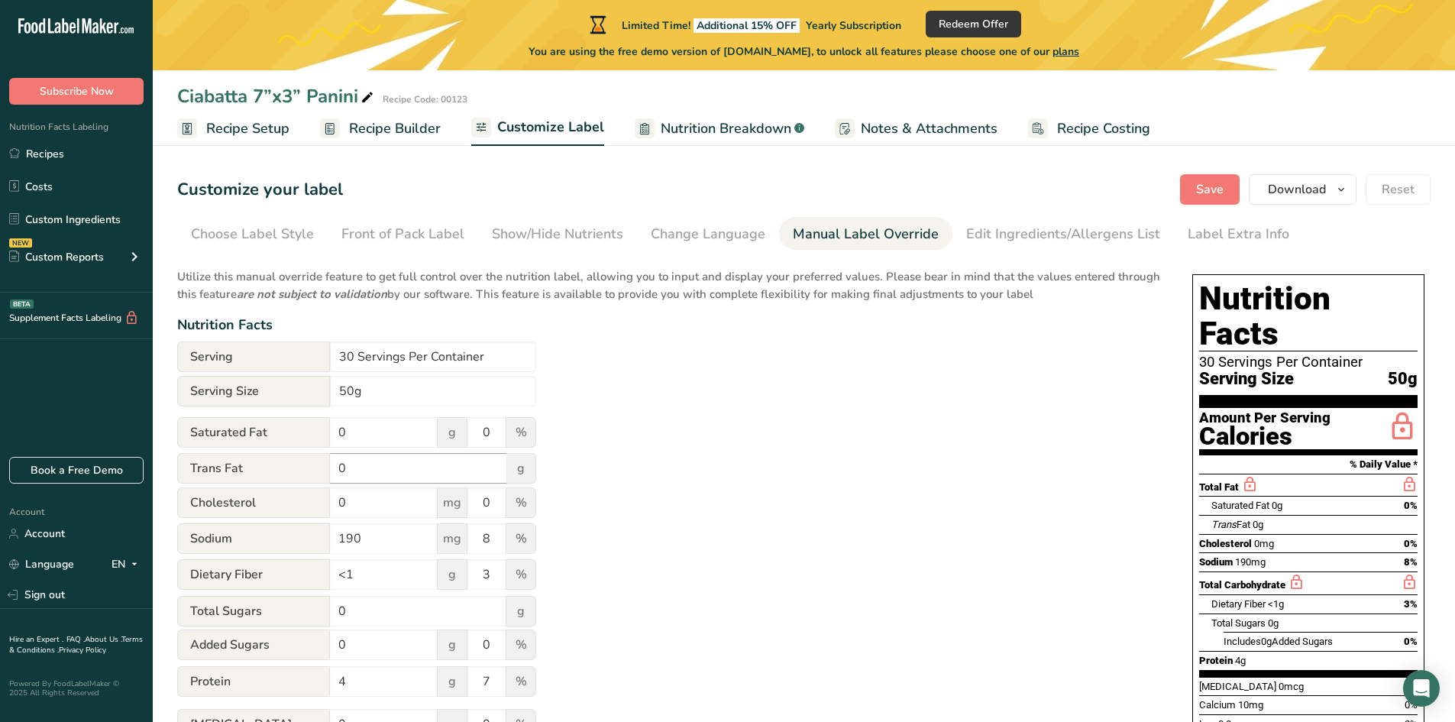
scroll to position [76, 0]
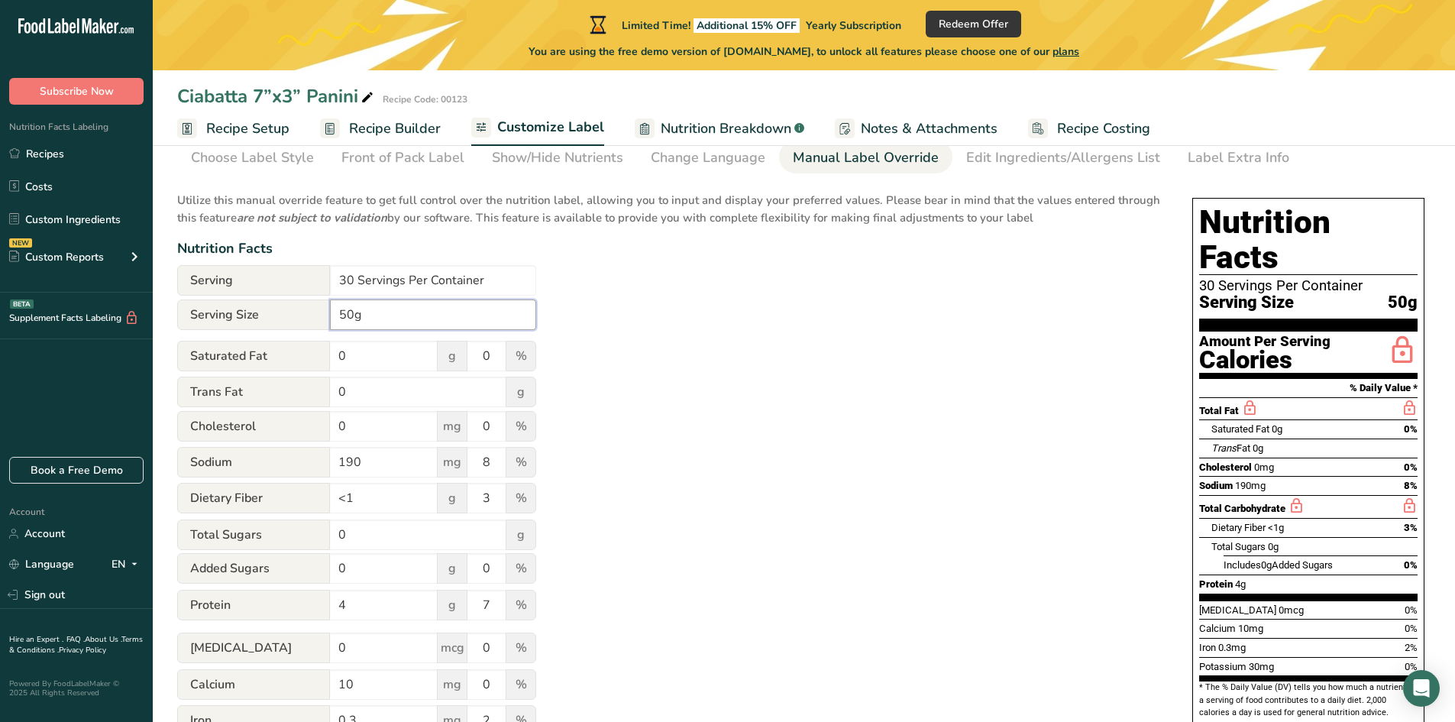
click at [341, 315] on input "50g" at bounding box center [433, 314] width 206 height 31
type input "100g"
click at [674, 344] on div "Utilize this manual override feature to get full control over the nutrition lab…" at bounding box center [669, 495] width 984 height 625
drag, startPoint x: 353, startPoint y: 280, endPoint x: 323, endPoint y: 280, distance: 29.8
click at [323, 280] on div "Serving 30 Servings Per Container" at bounding box center [356, 280] width 359 height 31
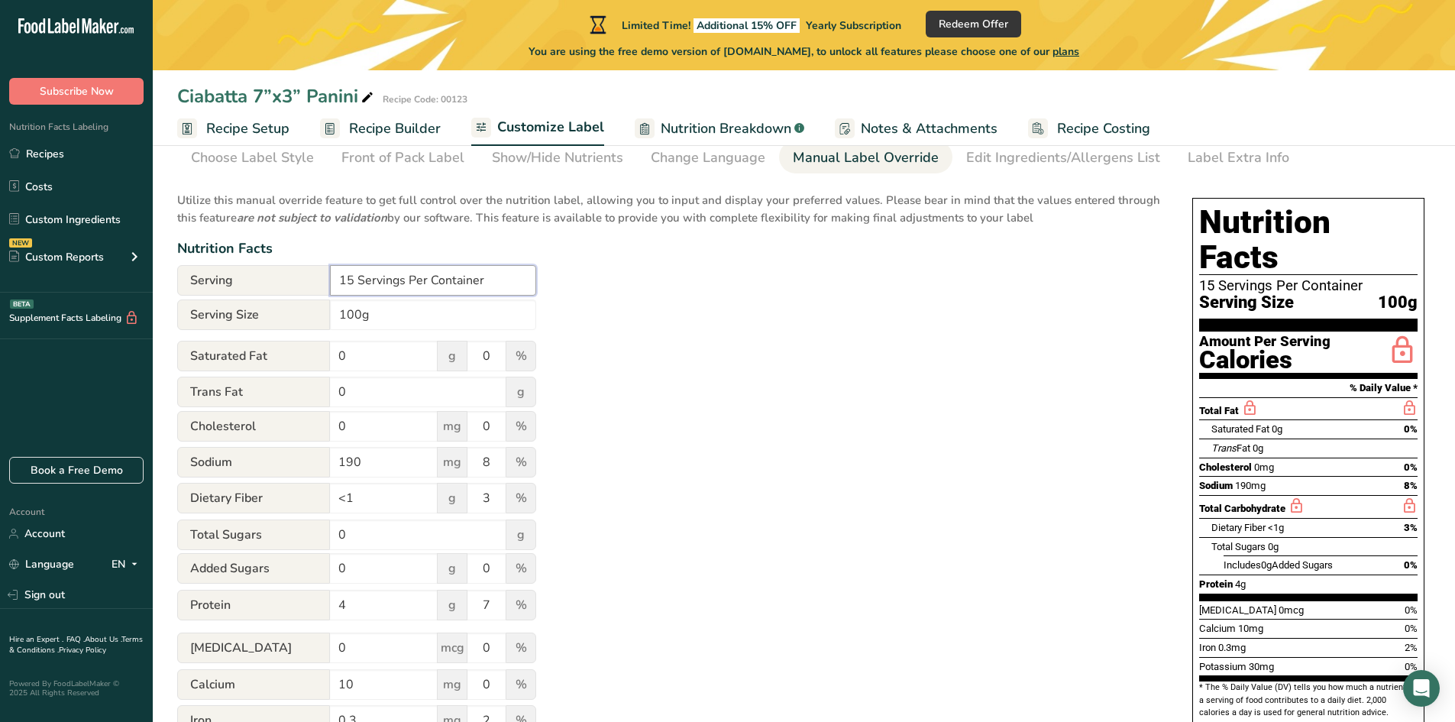
type input "15 Servings Per Container"
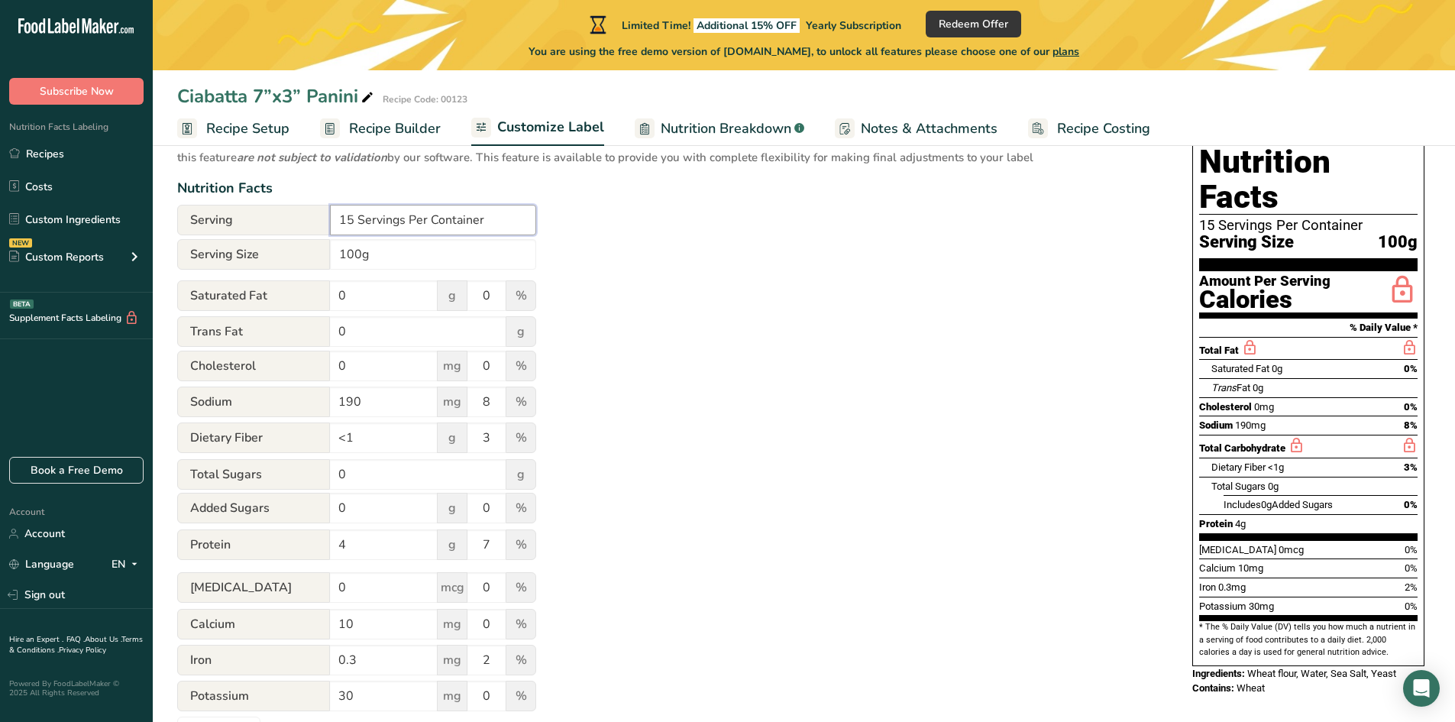
scroll to position [110, 0]
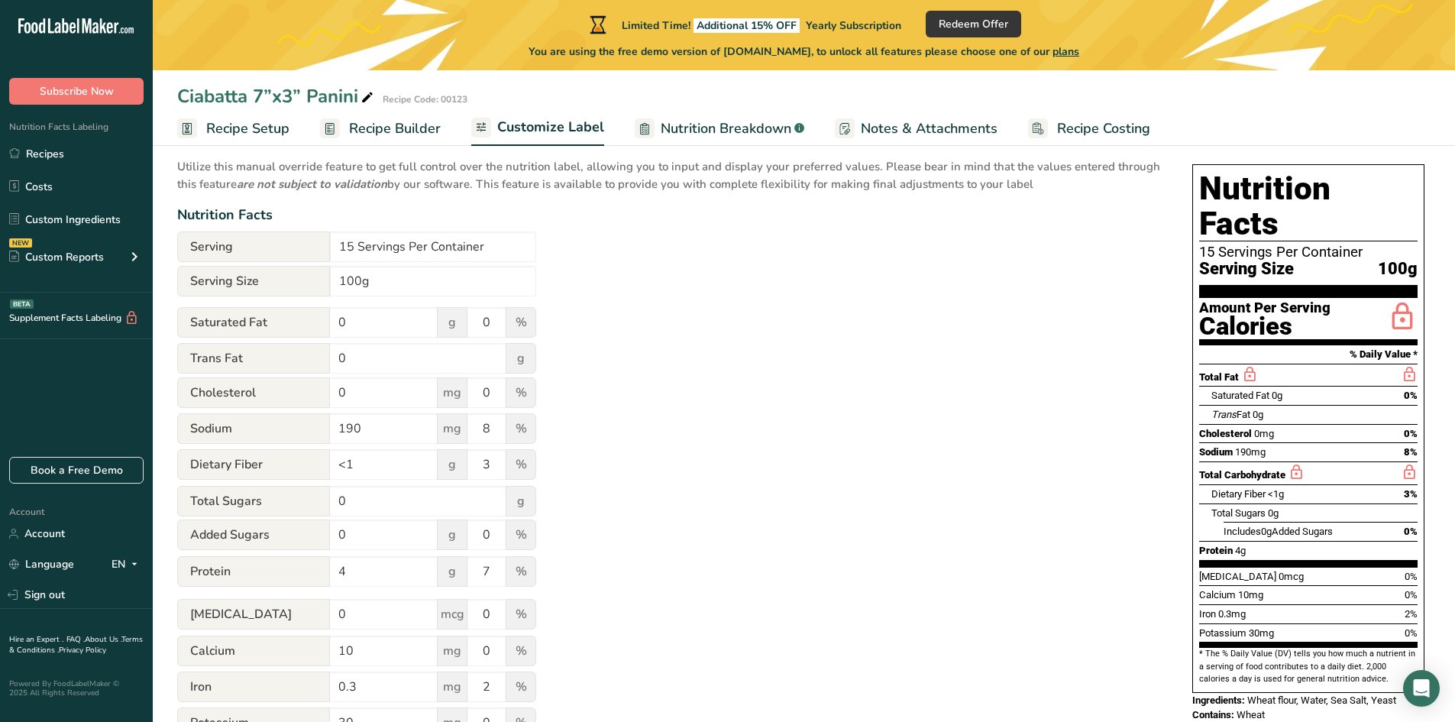
click at [728, 132] on span "Nutrition Breakdown" at bounding box center [726, 128] width 131 height 21
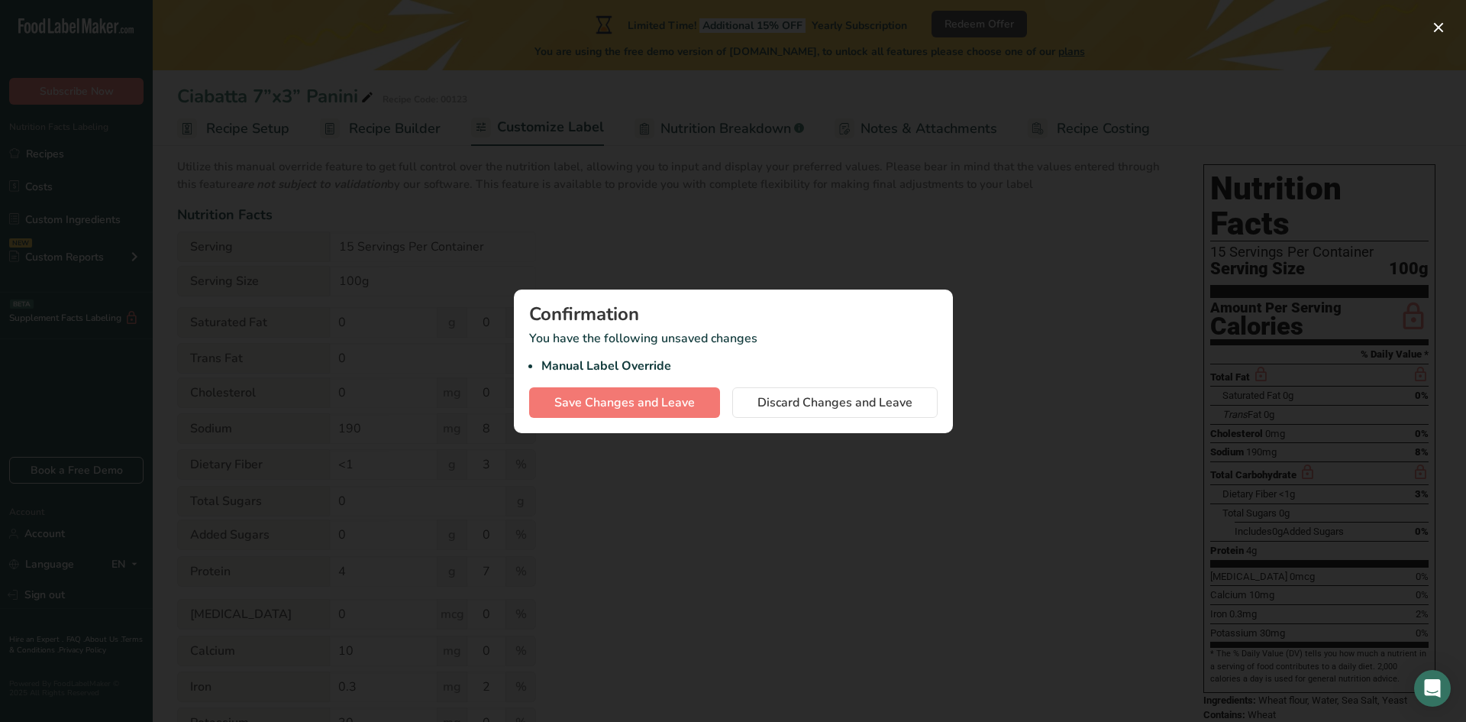
click at [826, 228] on div at bounding box center [733, 361] width 1466 height 722
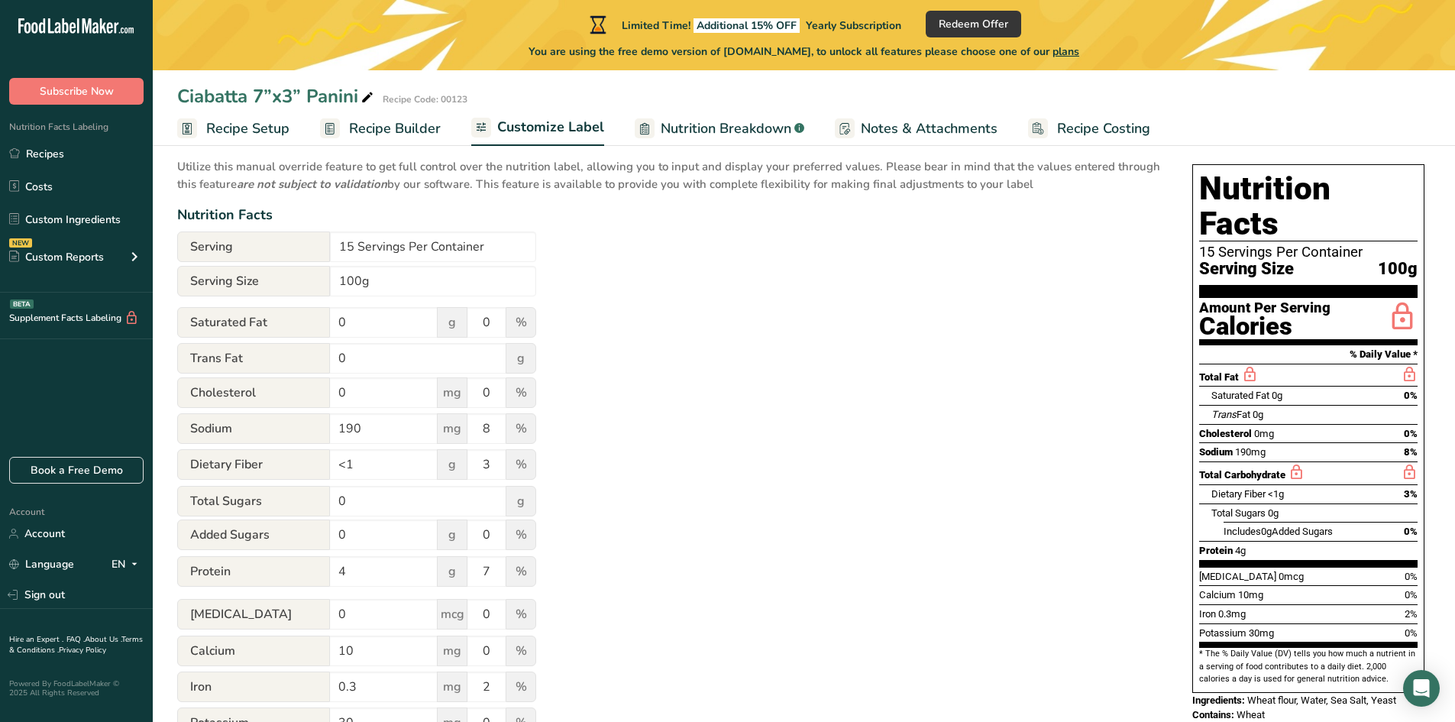
click at [917, 117] on link "Notes & Attachments" at bounding box center [916, 129] width 163 height 34
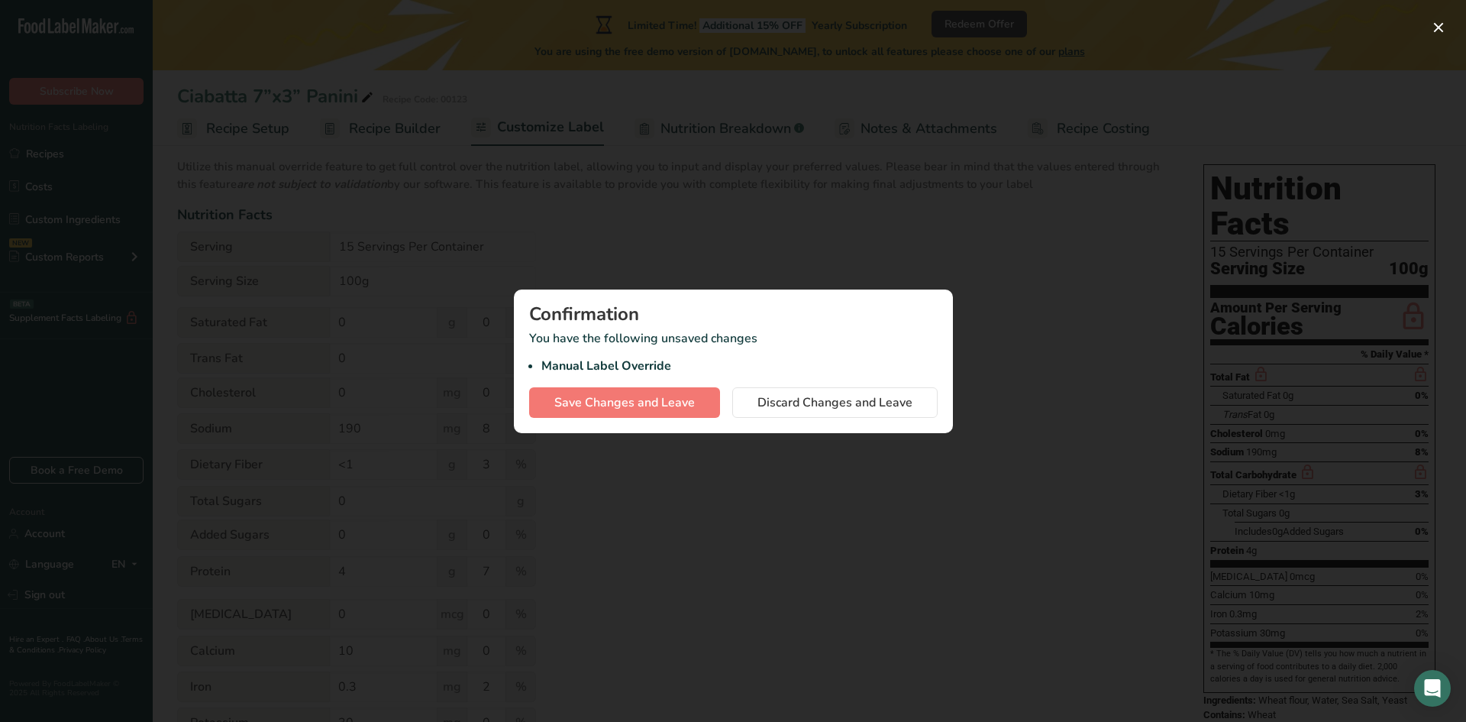
drag, startPoint x: 754, startPoint y: 205, endPoint x: 887, endPoint y: 196, distance: 134.0
click at [778, 202] on div at bounding box center [733, 361] width 1466 height 722
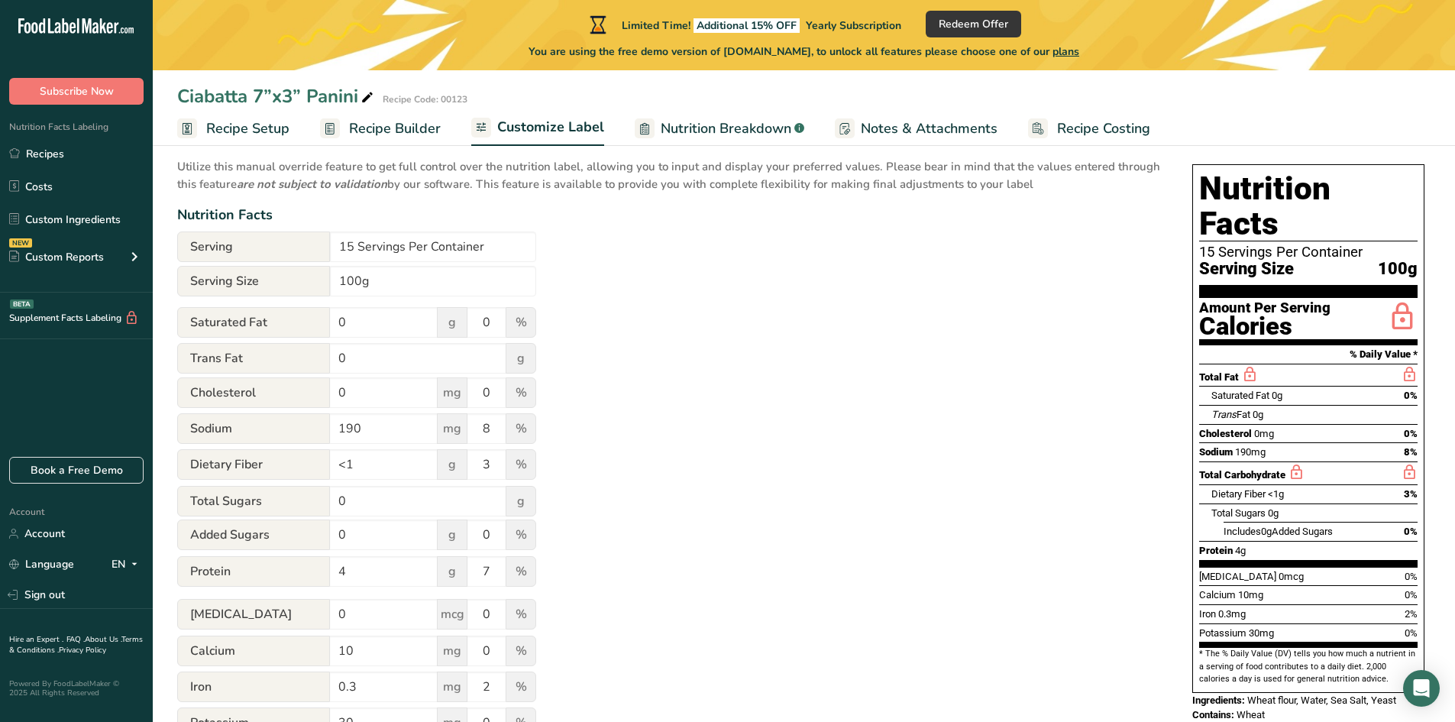
click at [1098, 125] on span "Recipe Costing" at bounding box center [1103, 128] width 93 height 21
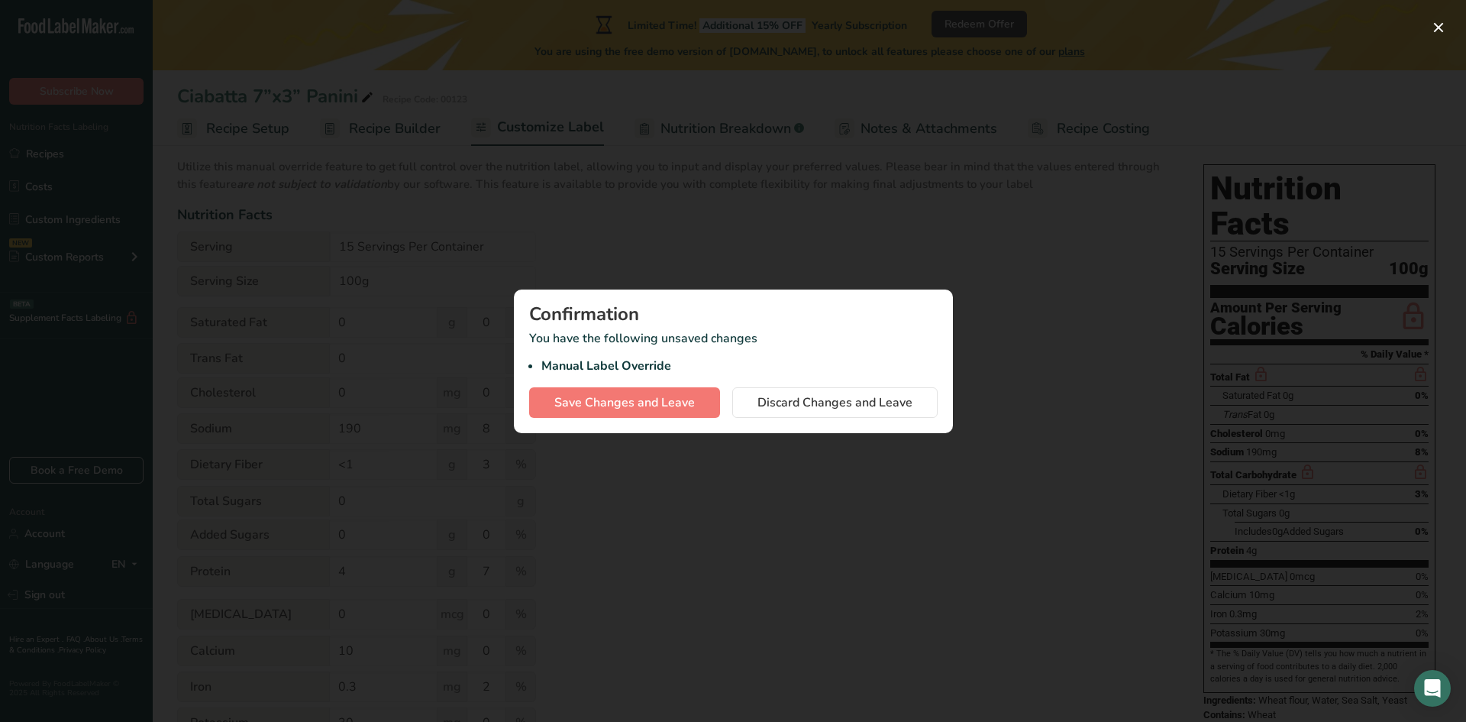
click at [646, 241] on div at bounding box center [733, 361] width 1466 height 722
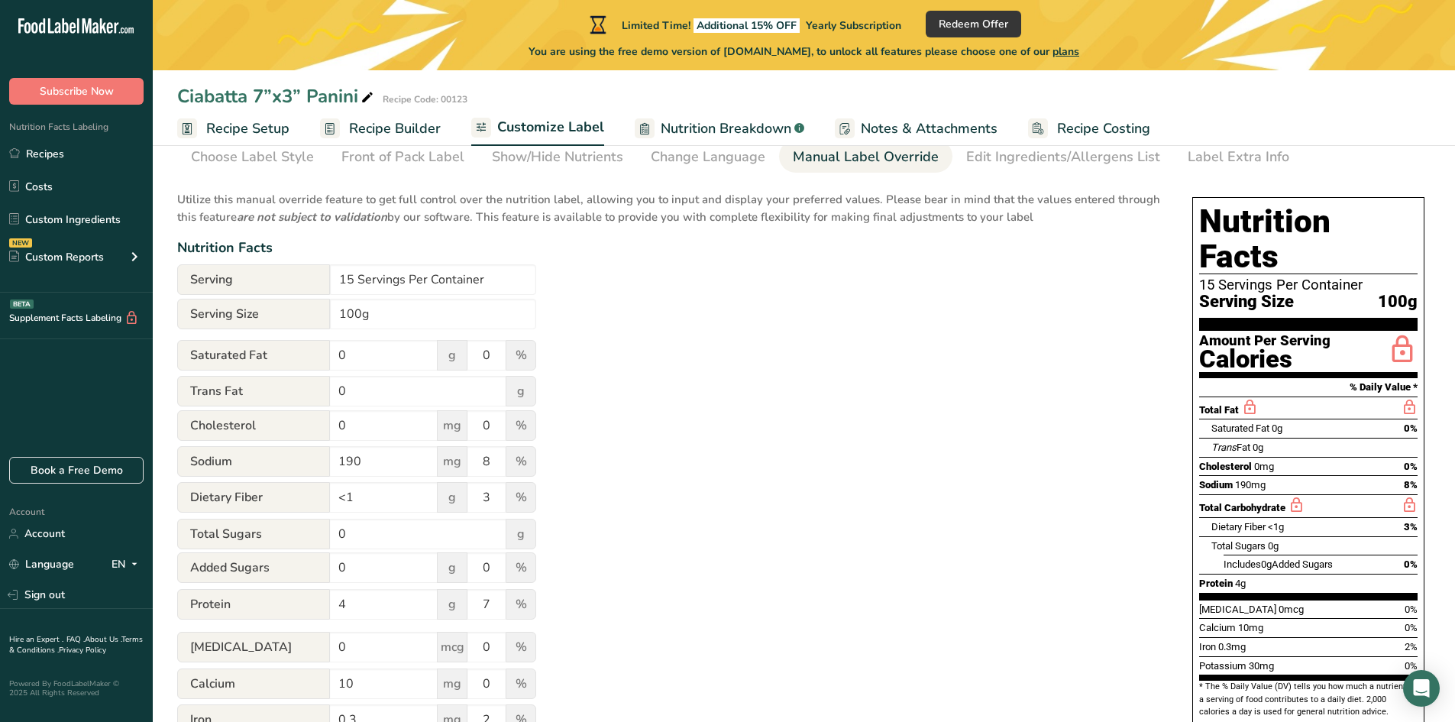
scroll to position [0, 0]
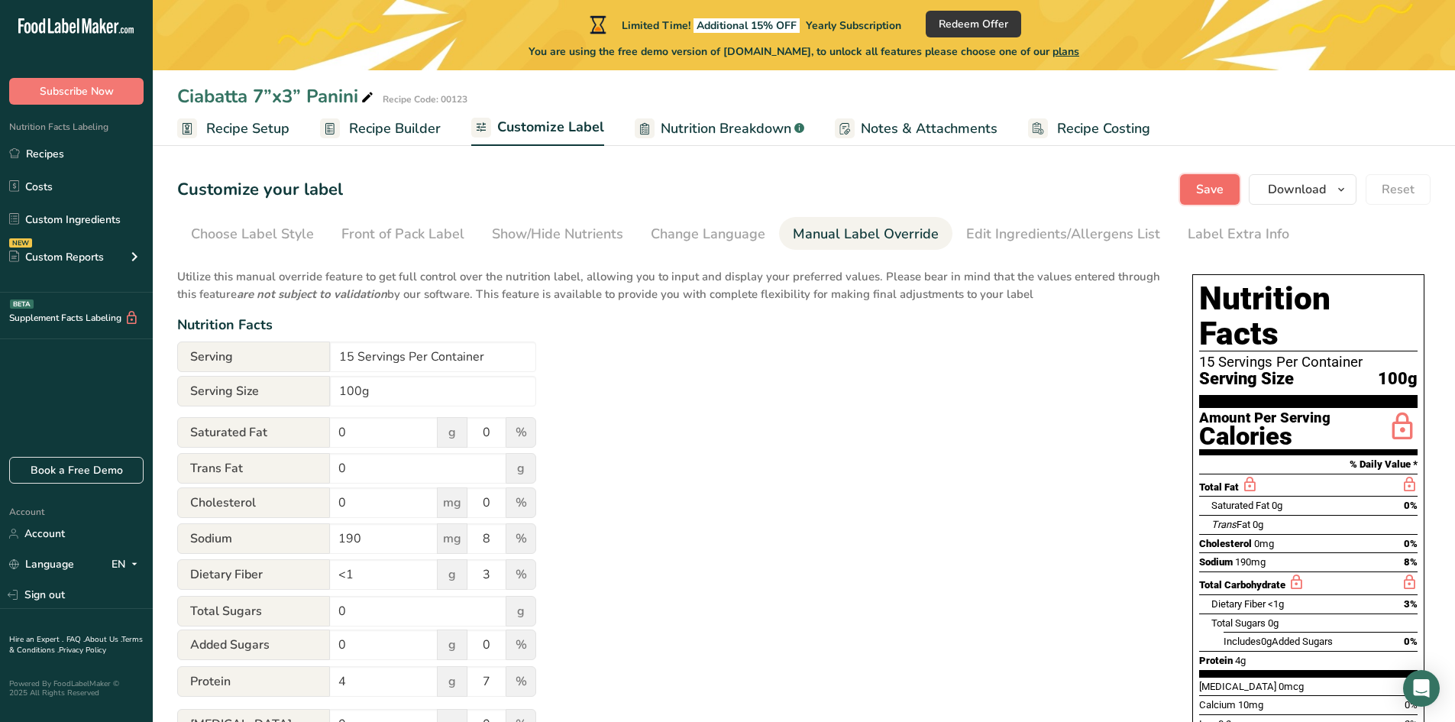
click at [1211, 183] on span "Save" at bounding box center [1209, 189] width 27 height 18
click at [309, 354] on body ".a-20{fill:#fff;} Subscribe Now Nutrition Facts Labeling Recipes Costs Custom I…" at bounding box center [727, 454] width 1455 height 908
click at [1041, 221] on link "Edit Ingredients/Allergens List" at bounding box center [1063, 234] width 194 height 34
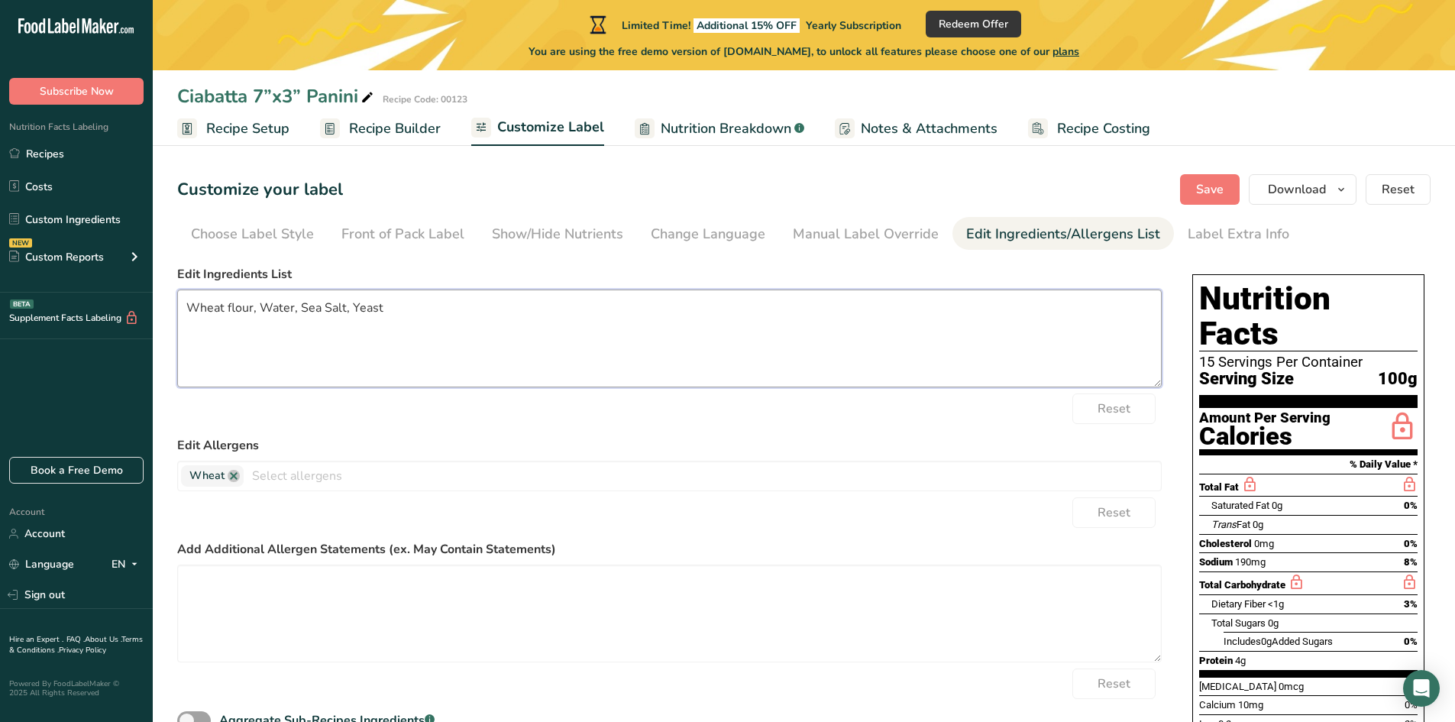
click at [421, 312] on textarea "Wheat flour, Water, Sea Salt, Yeast" at bounding box center [669, 338] width 984 height 98
type textarea "Wheat flour, Water, Sea Salt, Yeast, Sourdough Starter"
click at [653, 436] on form "Edit Ingredients List Wheat flour, Water, Sea Salt, Yeast, Sourdough Starter Re…" at bounding box center [669, 509] width 984 height 488
click at [1252, 233] on div "Label Extra Info" at bounding box center [1239, 234] width 102 height 21
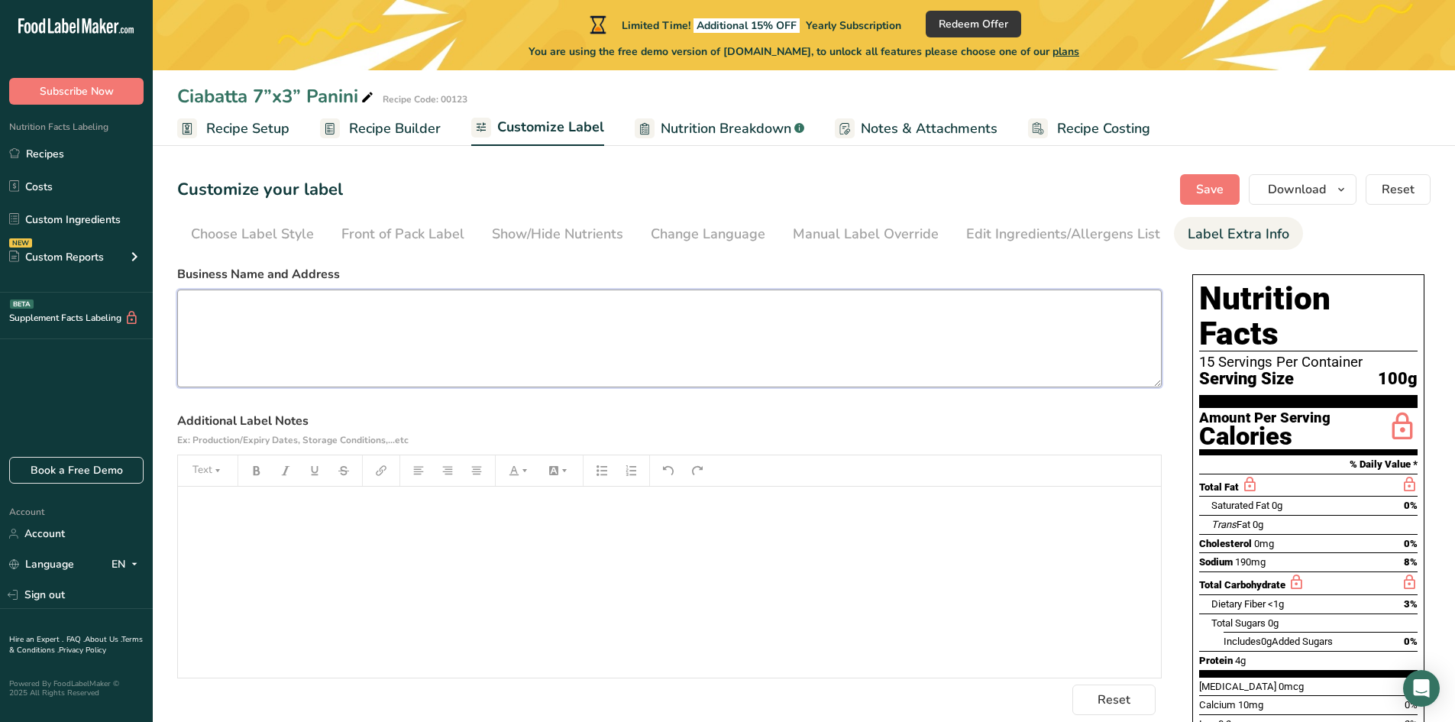
click at [290, 309] on textarea at bounding box center [669, 338] width 984 height 98
click at [235, 509] on p "﻿" at bounding box center [670, 508] width 968 height 18
click at [1204, 177] on button "Save" at bounding box center [1210, 189] width 60 height 31
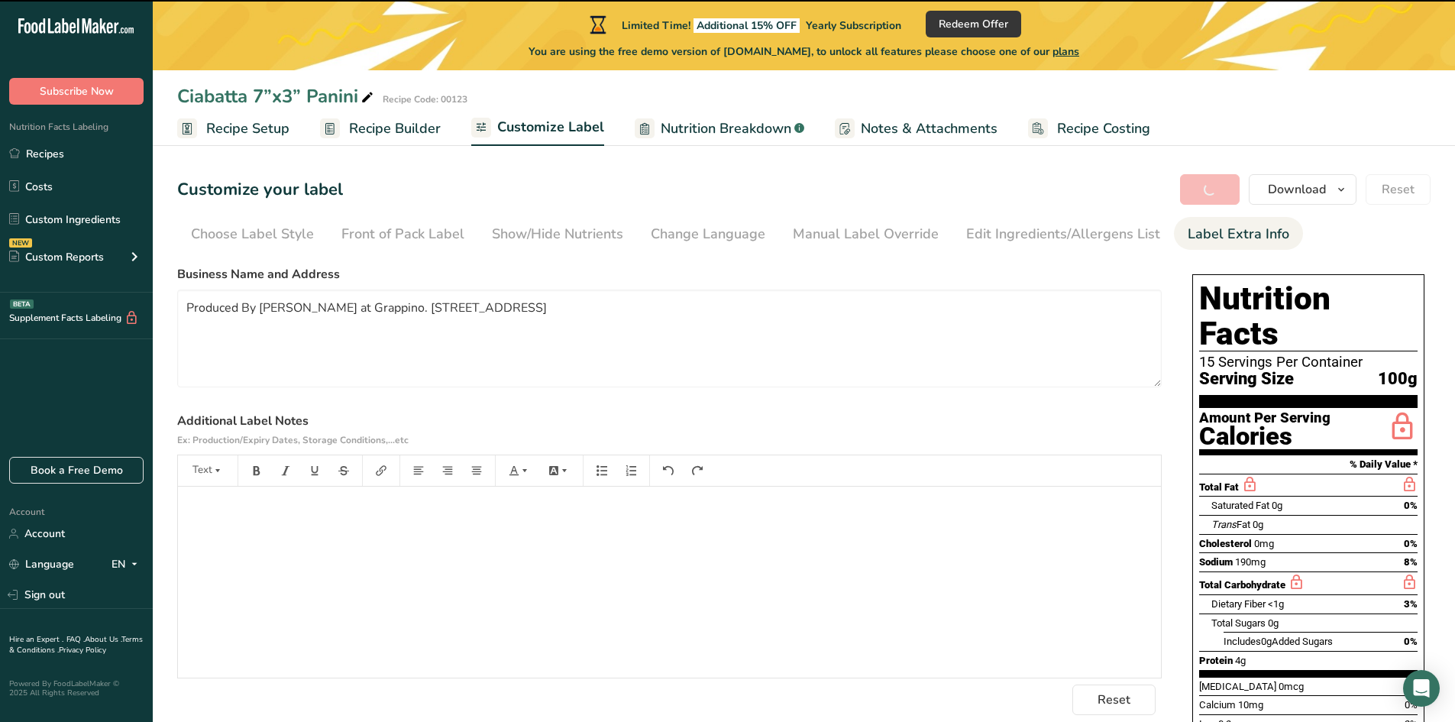
type textarea "Produced By [PERSON_NAME] at Grappino. [STREET_ADDRESS]"
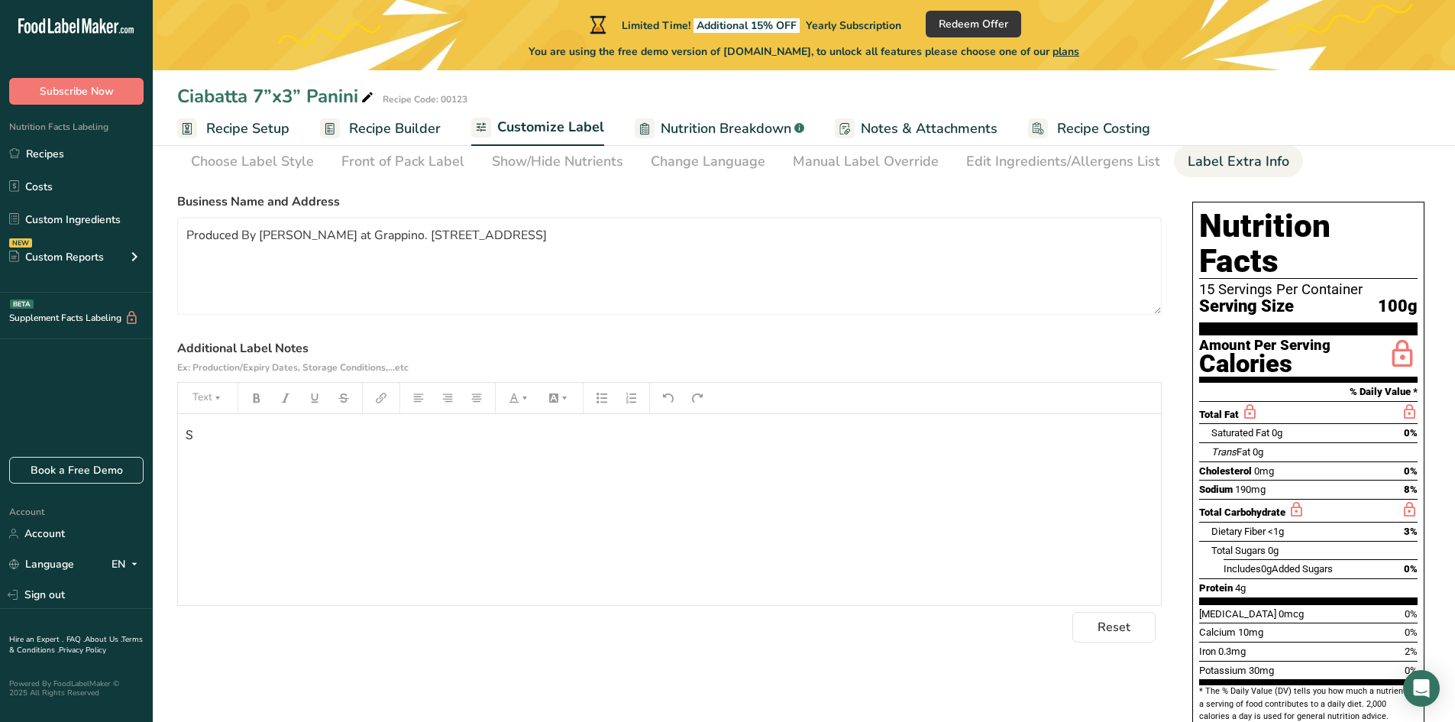
scroll to position [212, 0]
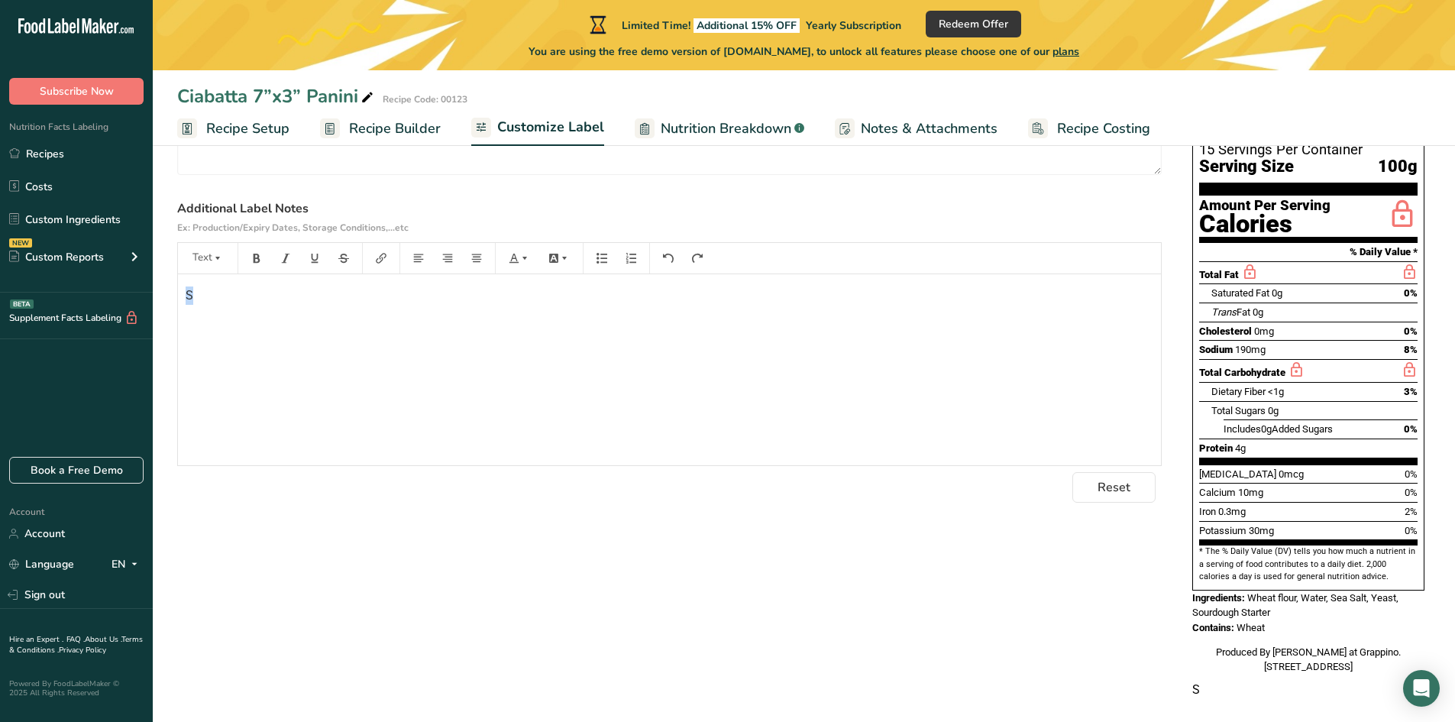
drag, startPoint x: 246, startPoint y: 332, endPoint x: 167, endPoint y: 288, distance: 90.3
click at [167, 288] on section "Customize your label Save Download Choose what to show on your downloaded label…" at bounding box center [804, 339] width 1302 height 804
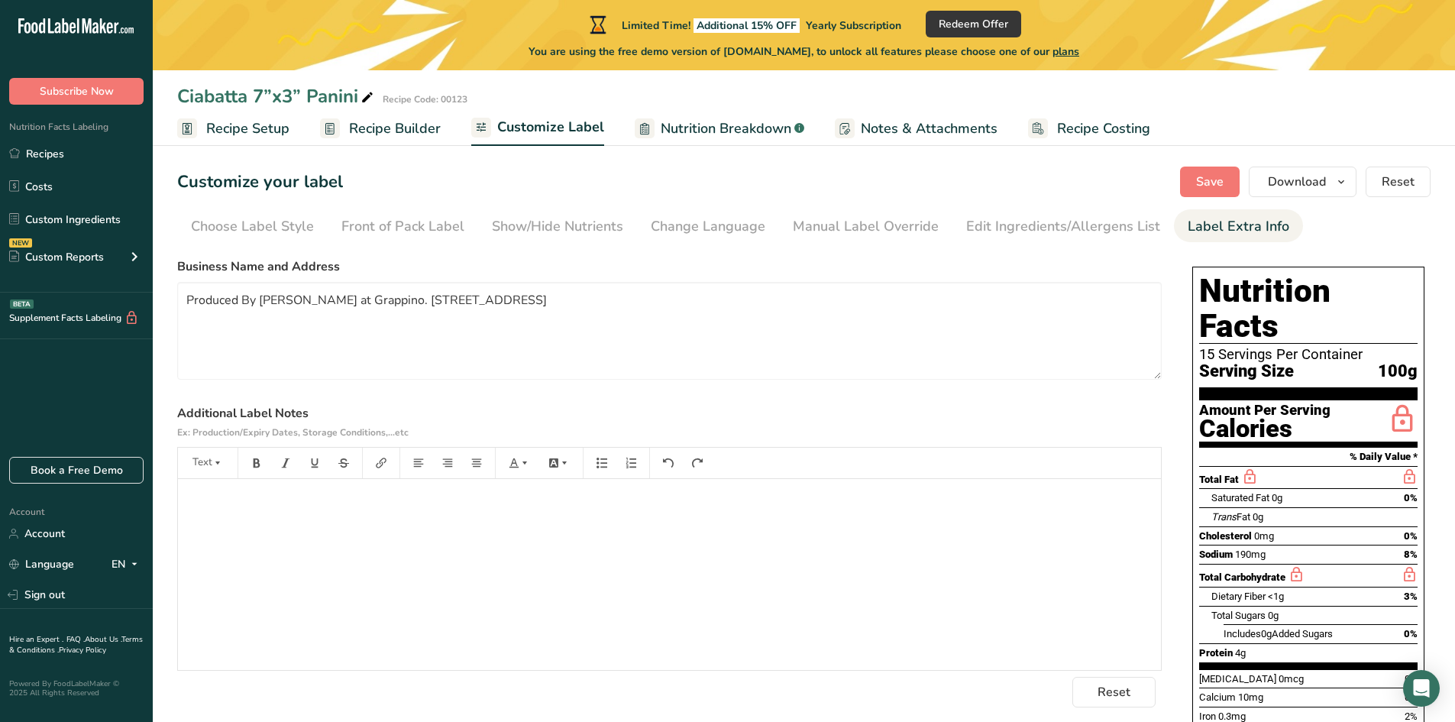
scroll to position [0, 0]
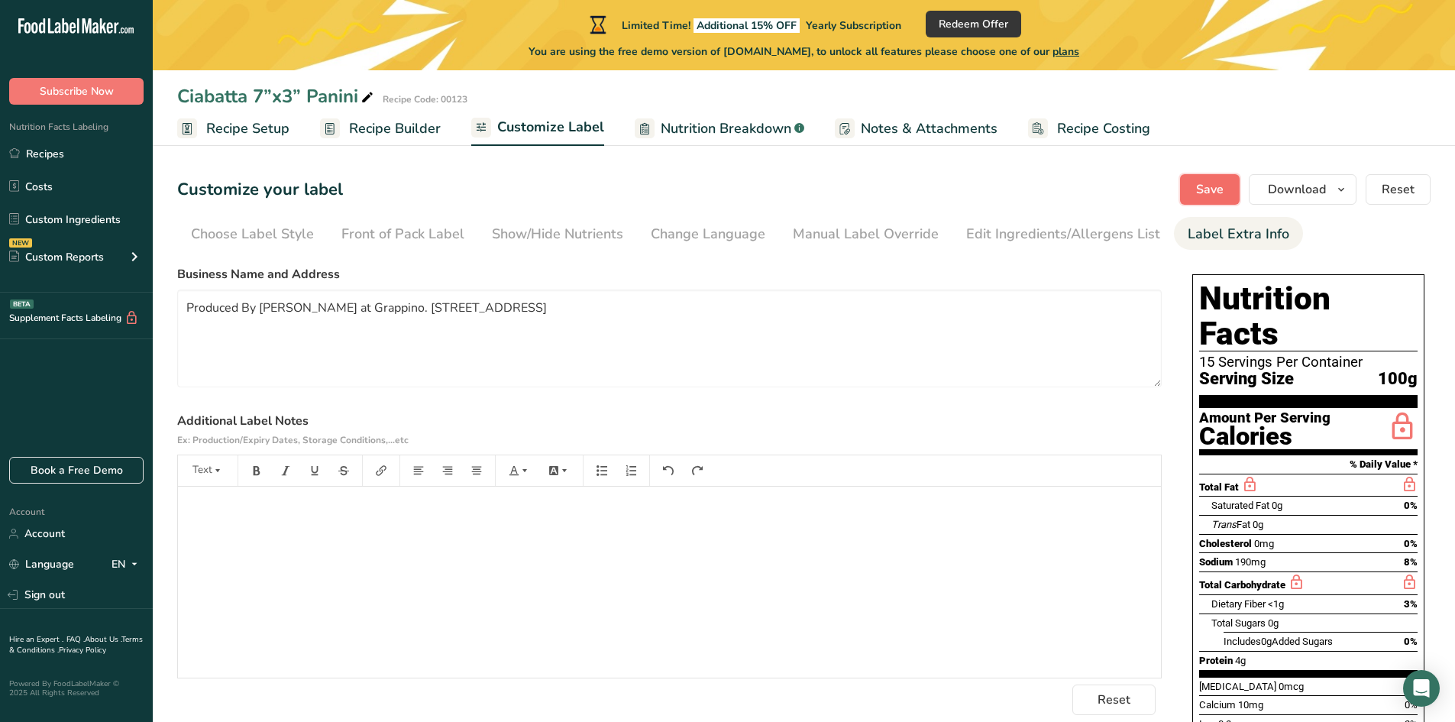
click at [1198, 197] on span "Save" at bounding box center [1209, 189] width 27 height 18
click at [1035, 231] on div "Edit Ingredients/Allergens List" at bounding box center [1063, 234] width 194 height 21
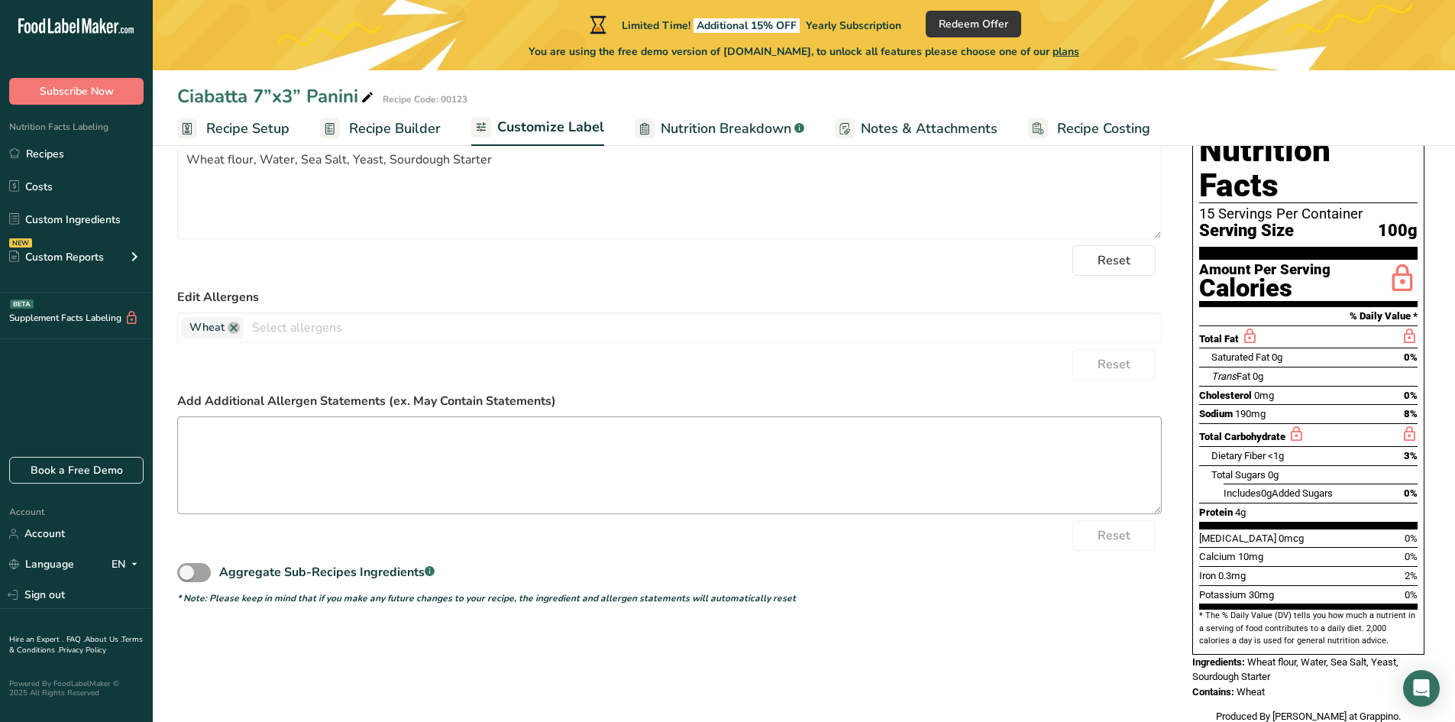
scroll to position [185, 0]
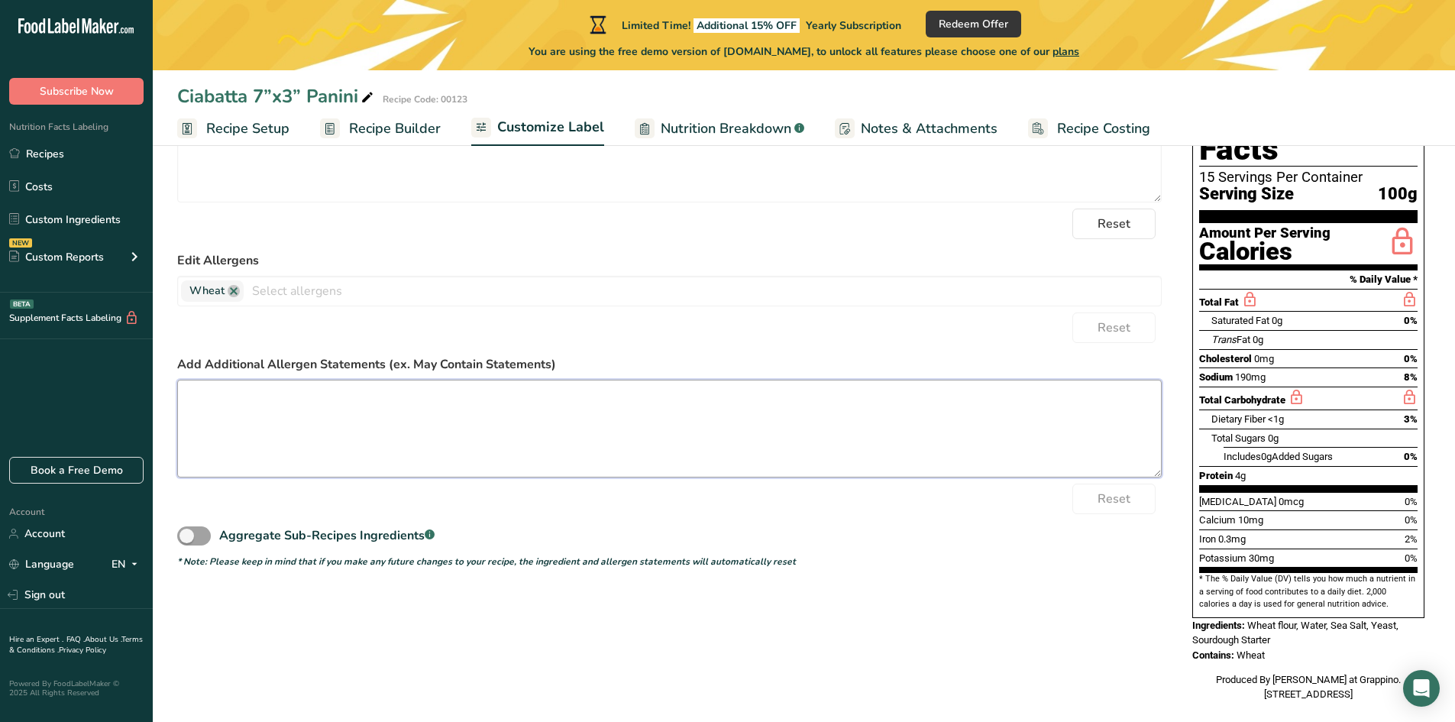
click at [242, 398] on textarea at bounding box center [669, 429] width 984 height 98
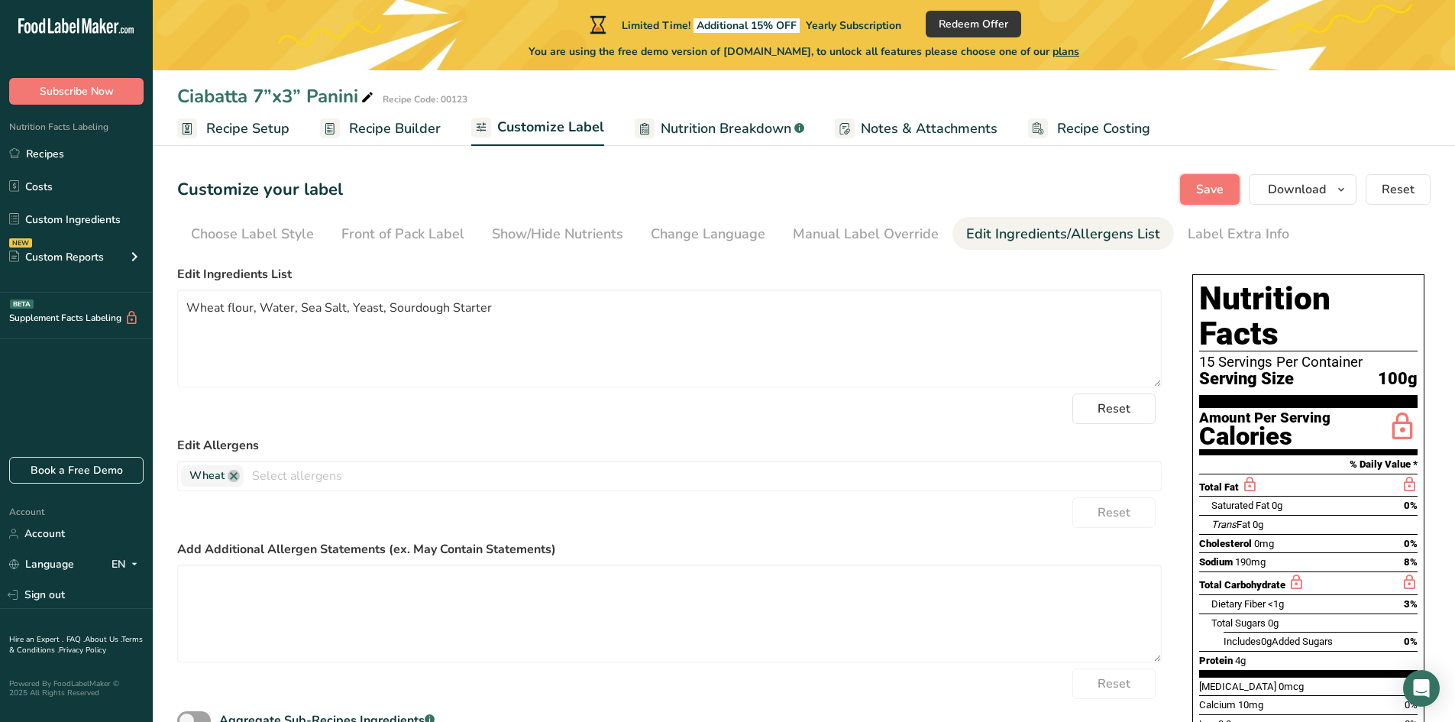
drag, startPoint x: 1221, startPoint y: 189, endPoint x: 1010, endPoint y: 112, distance: 225.4
click at [1220, 189] on span "Save" at bounding box center [1209, 189] width 27 height 18
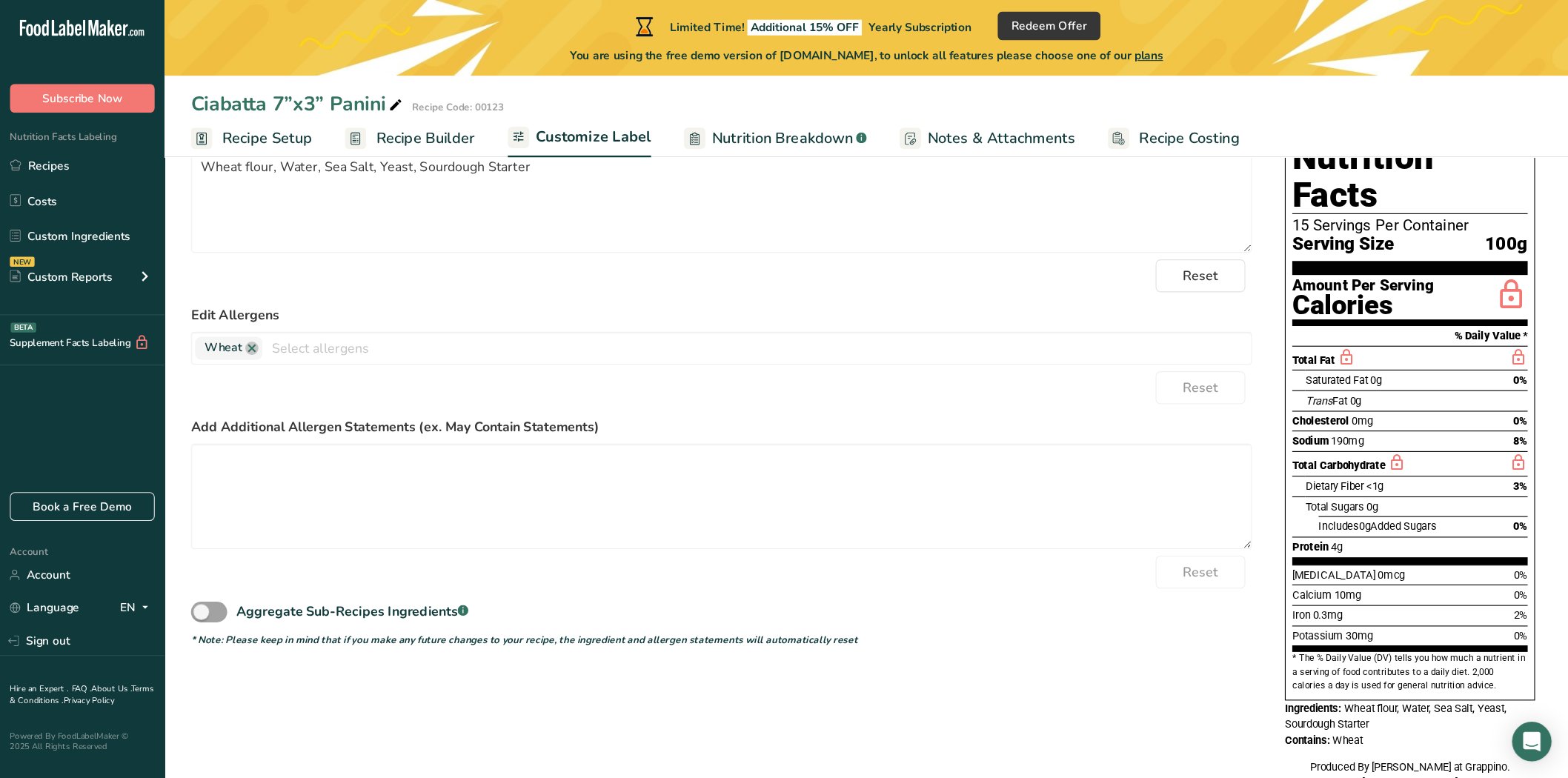
scroll to position [74, 0]
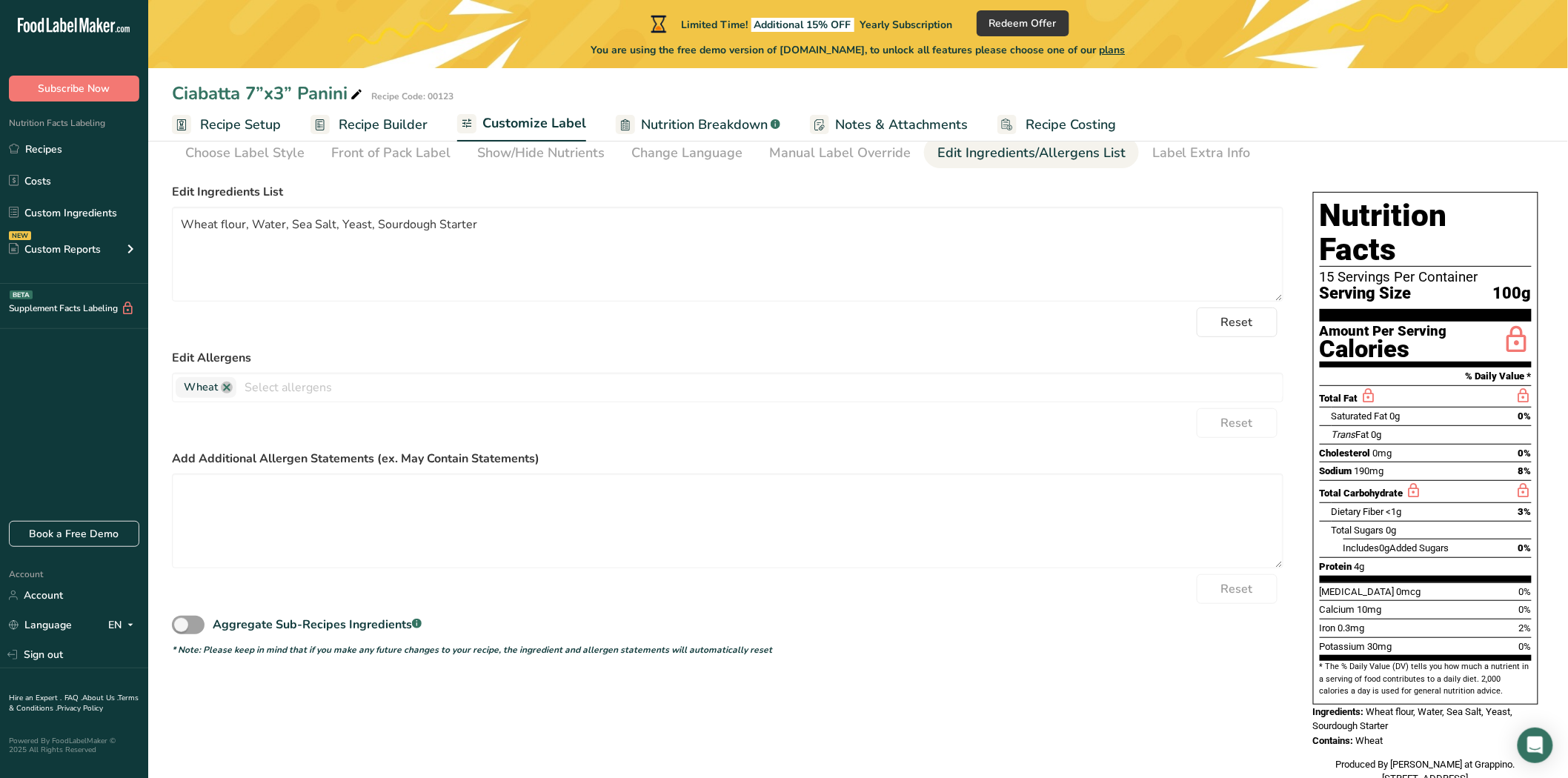
drag, startPoint x: 1305, startPoint y: 176, endPoint x: 1363, endPoint y: 495, distance: 324.2
click at [1411, 554] on section "Customize your label Save Download Choose what to show on your downloaded label…" at bounding box center [858, 447] width 1420 height 754
click at [1290, 440] on div "Choose your label style Standard FDA label USA (FDA) Standard FDA label Tabular…" at bounding box center [858, 489] width 1372 height 624
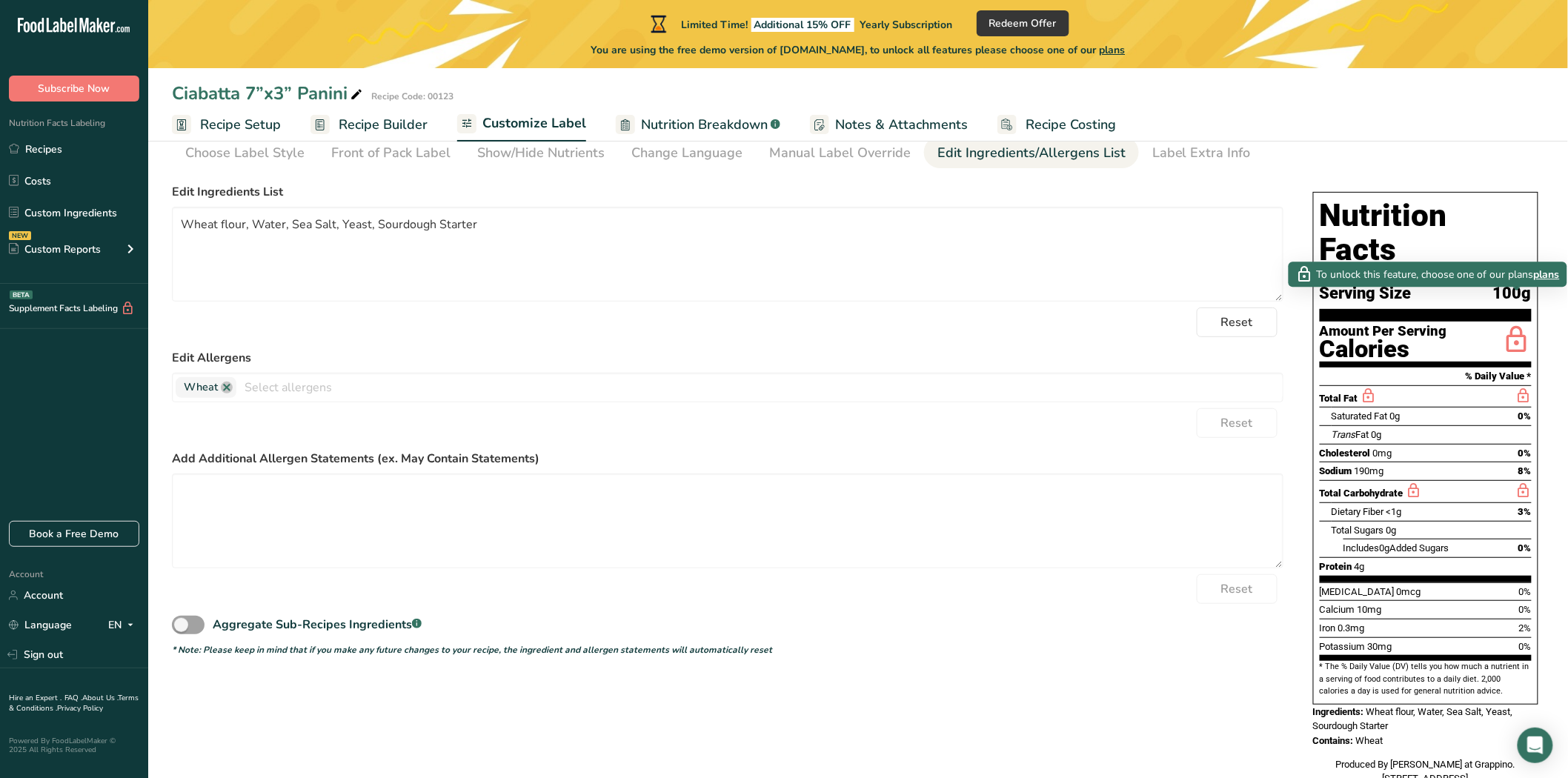
click at [1411, 323] on icon at bounding box center [1517, 340] width 30 height 35
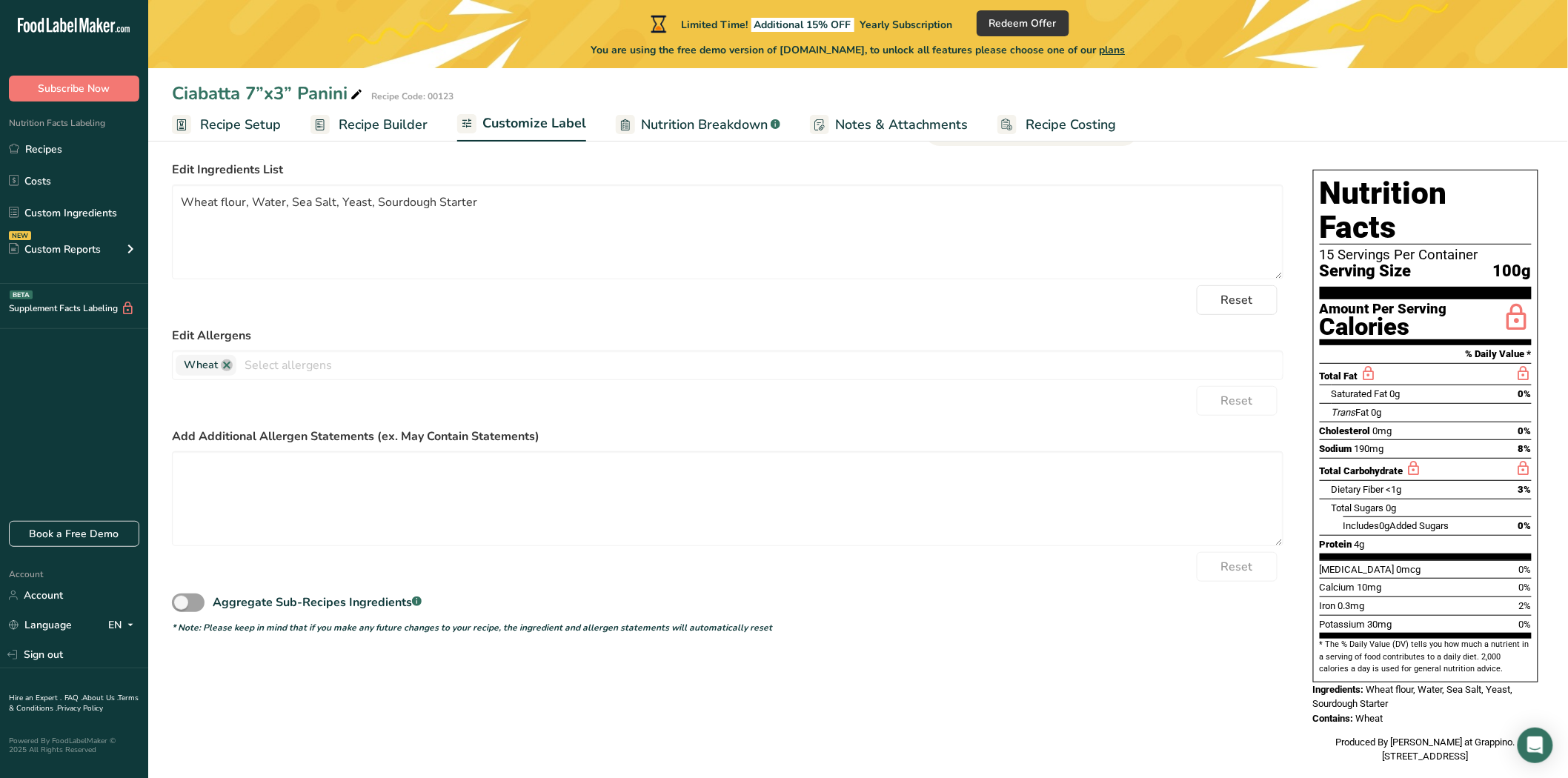
scroll to position [102, 0]
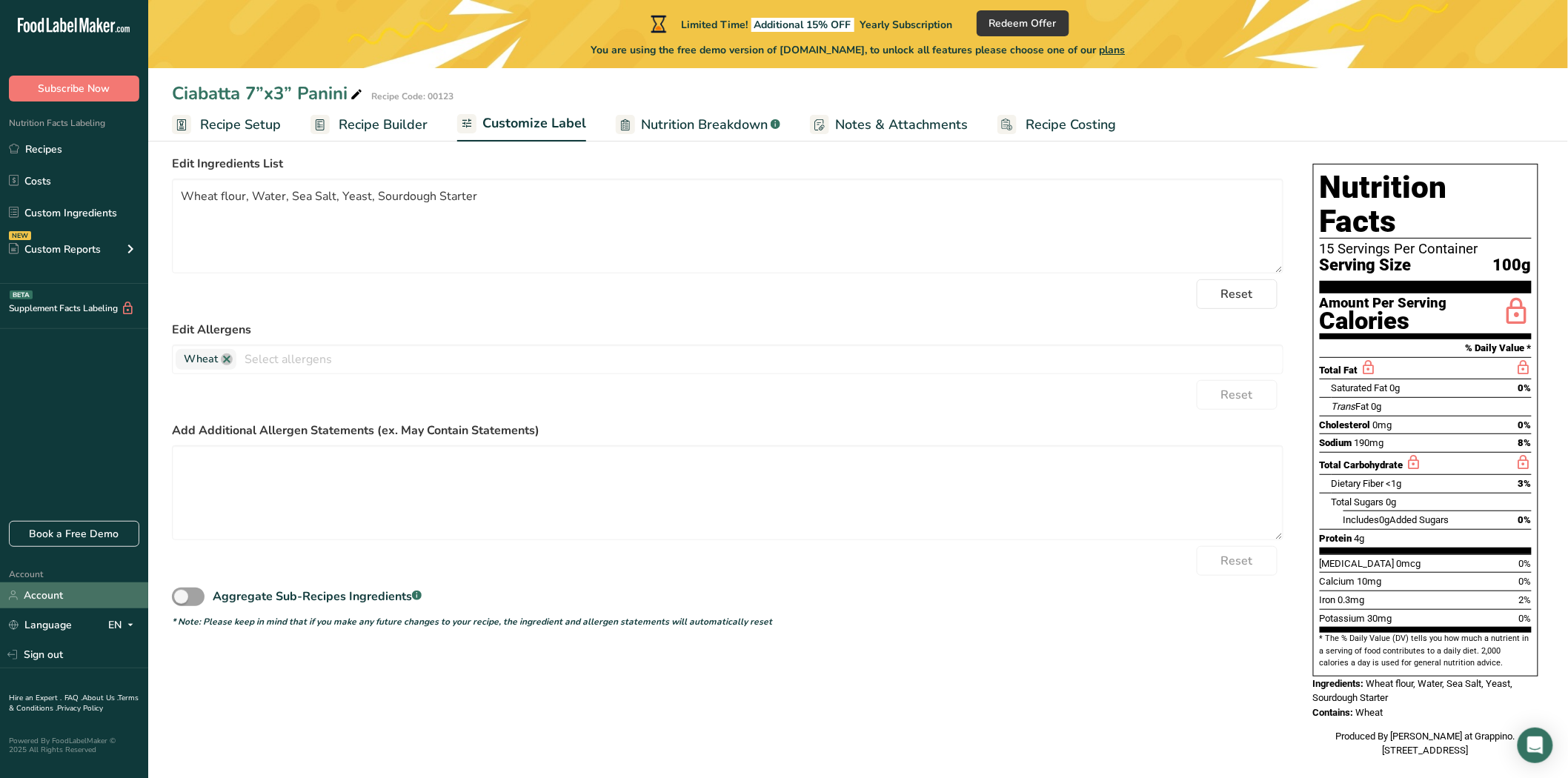
click at [37, 586] on link "Account" at bounding box center [74, 595] width 148 height 26
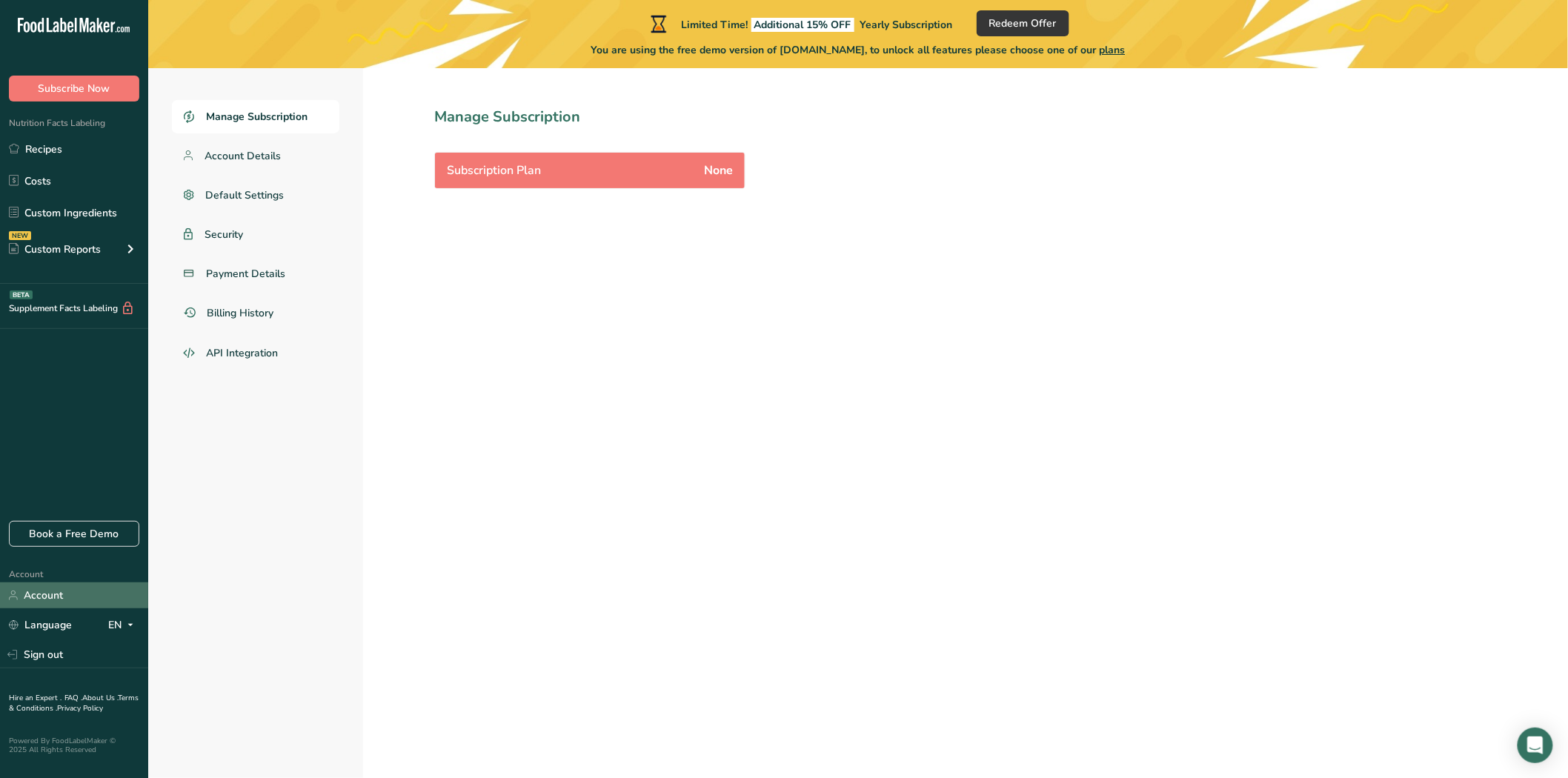
scroll to position [68, 0]
click at [604, 156] on div "Subscription Plan None" at bounding box center [589, 170] width 310 height 36
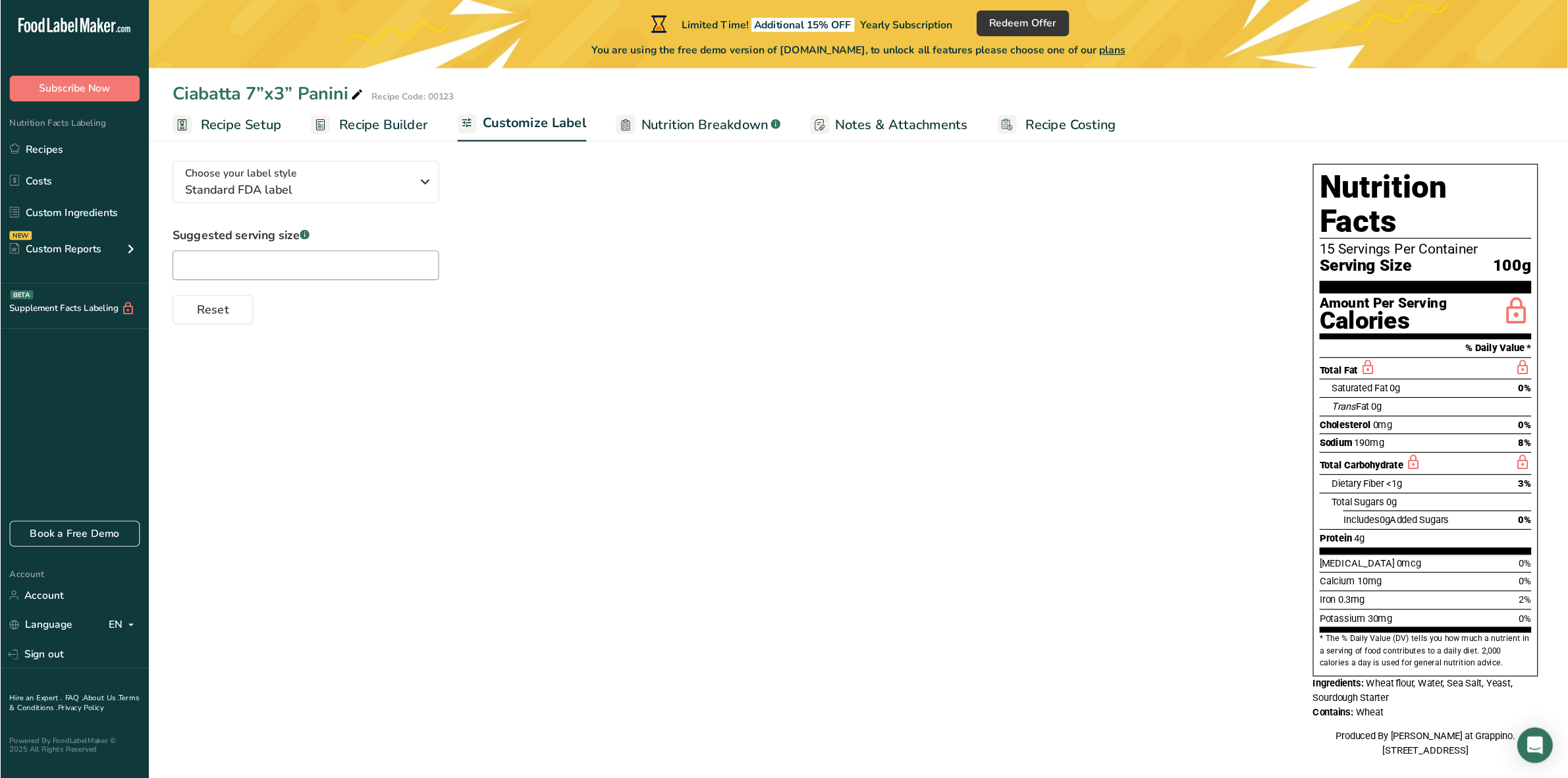
scroll to position [4, 0]
